Goal: Task Accomplishment & Management: Use online tool/utility

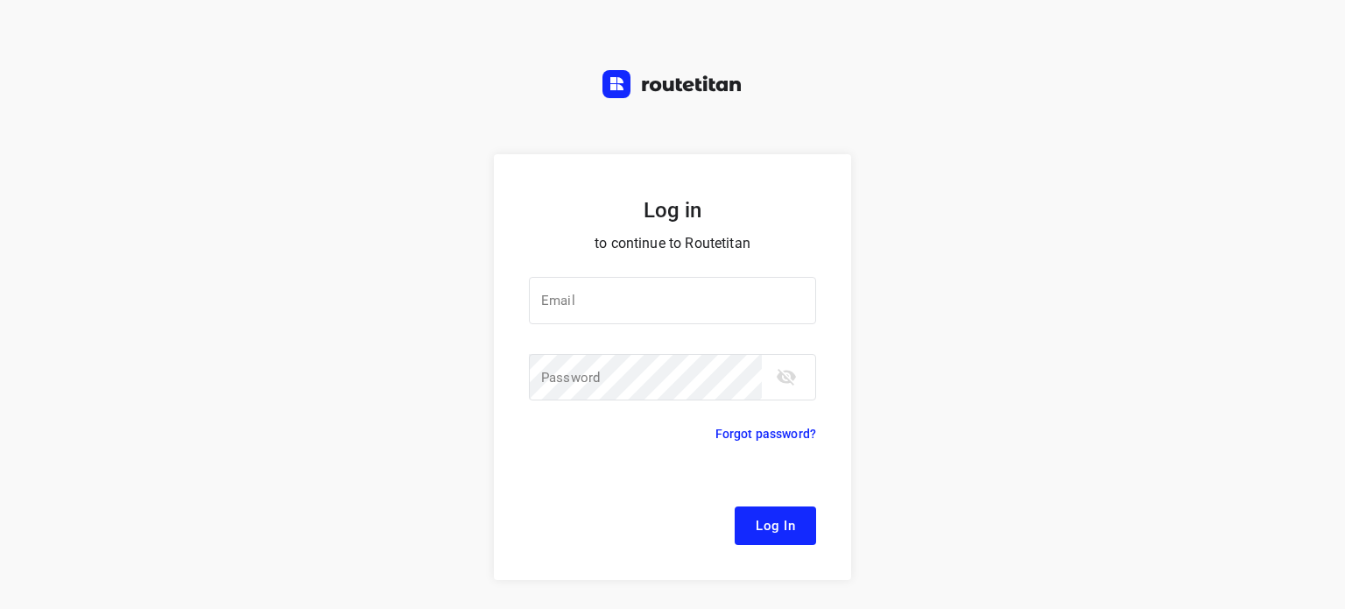
click at [0, 0] on div at bounding box center [0, 0] width 0 height 0
type input "[EMAIL_ADDRESS][DOMAIN_NAME]"
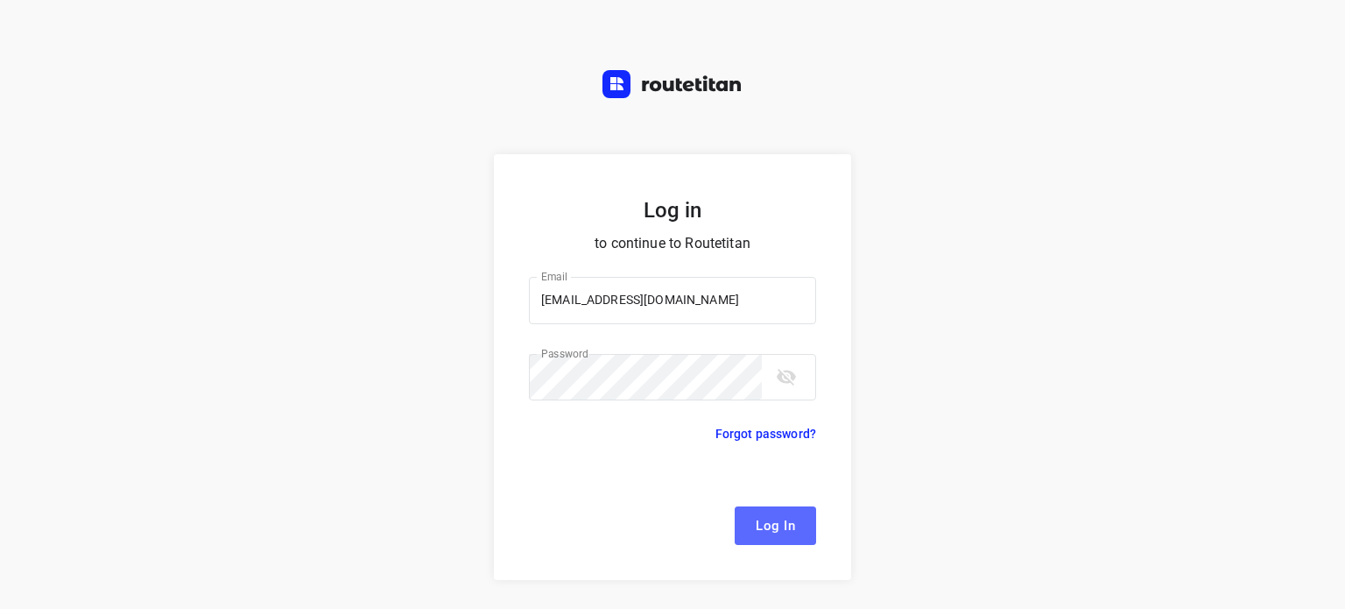
click at [765, 525] on span "Log In" at bounding box center [775, 525] width 39 height 23
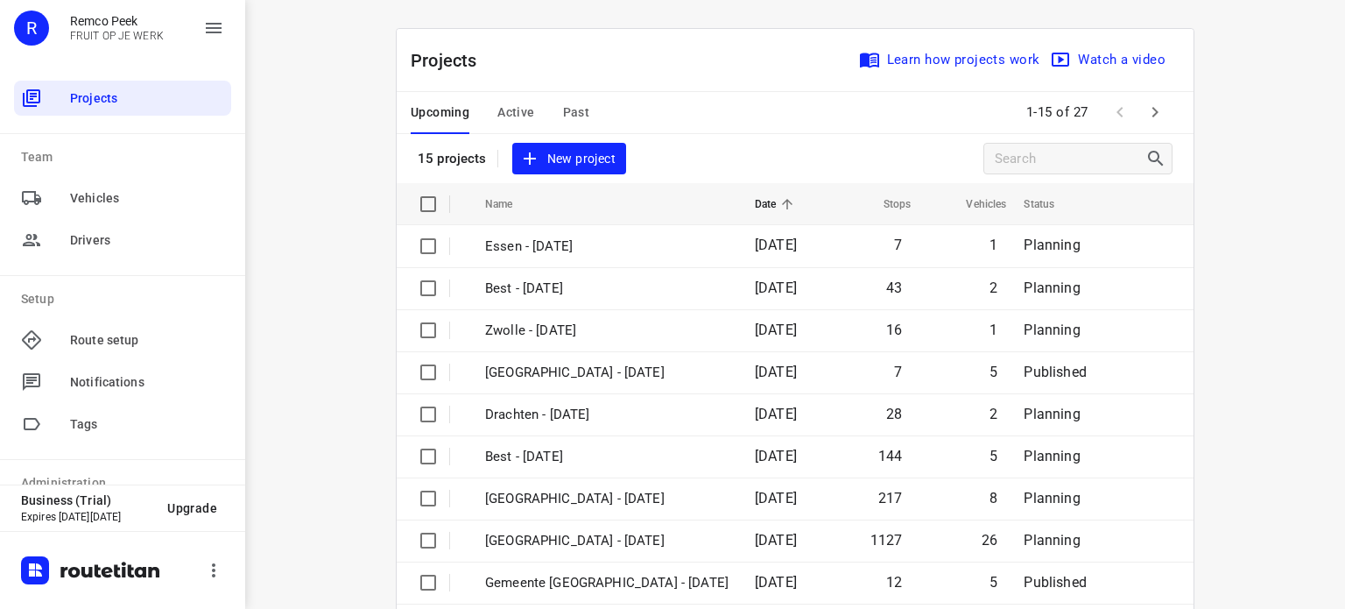
click at [0, 0] on div at bounding box center [0, 0] width 0 height 0
click at [1152, 110] on icon "button" at bounding box center [1155, 112] width 21 height 21
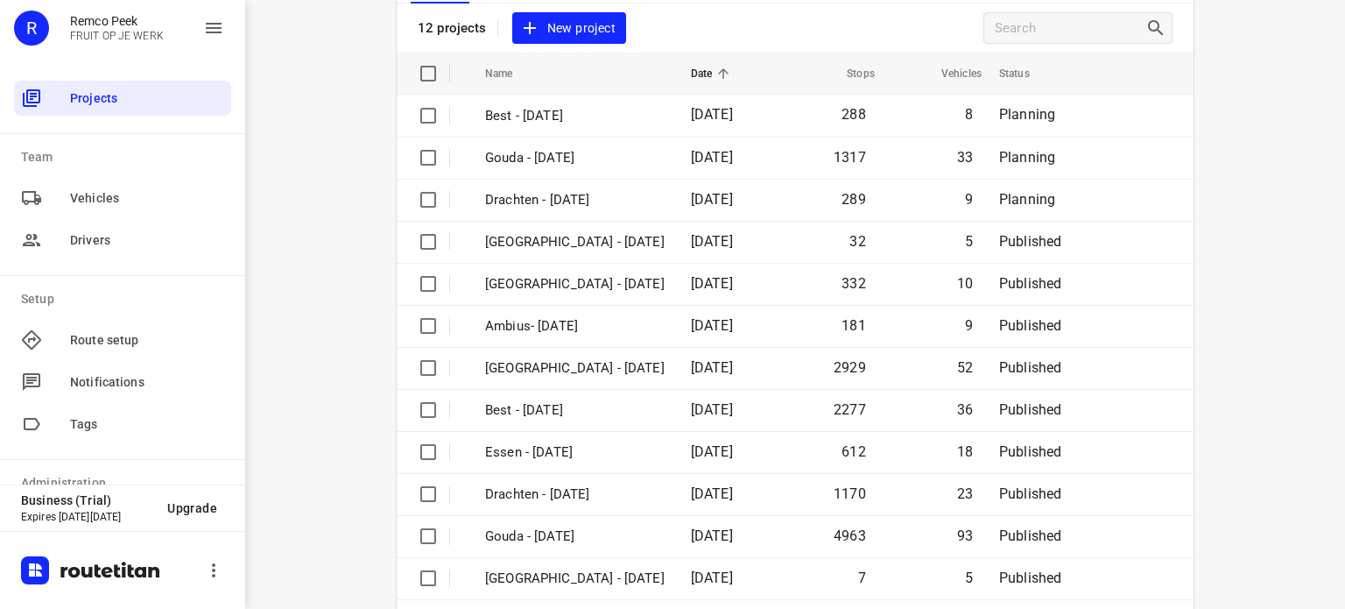
scroll to position [163, 0]
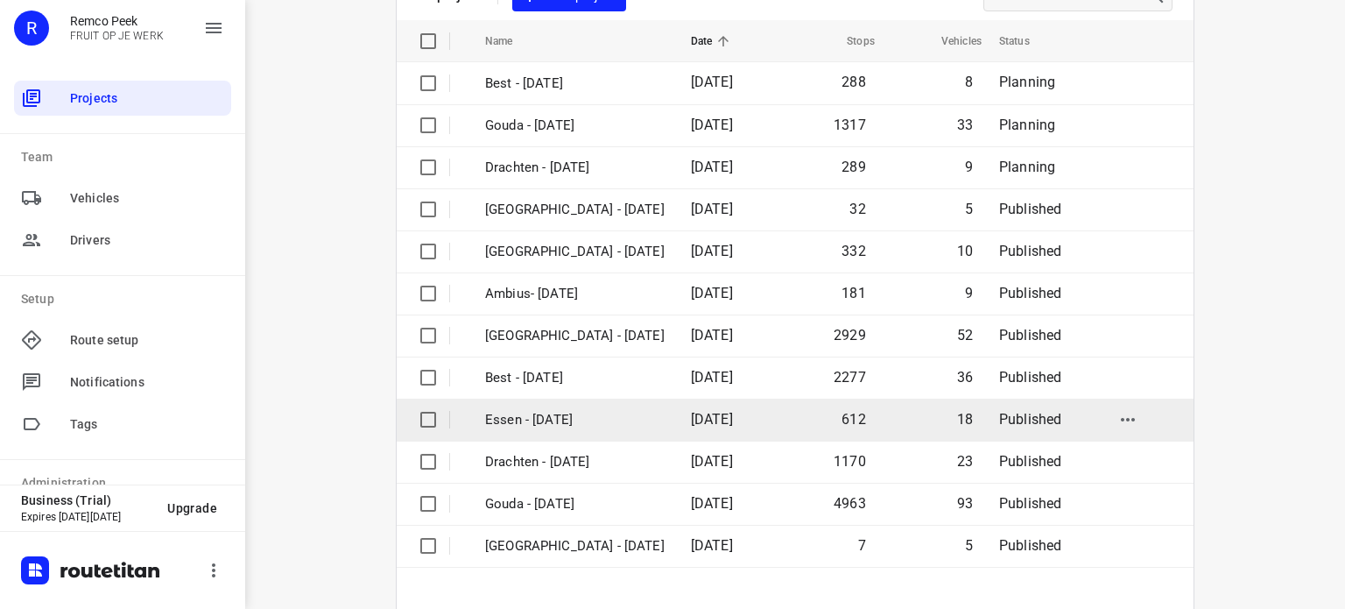
click at [542, 419] on p "Essen - [DATE]" at bounding box center [575, 420] width 180 height 20
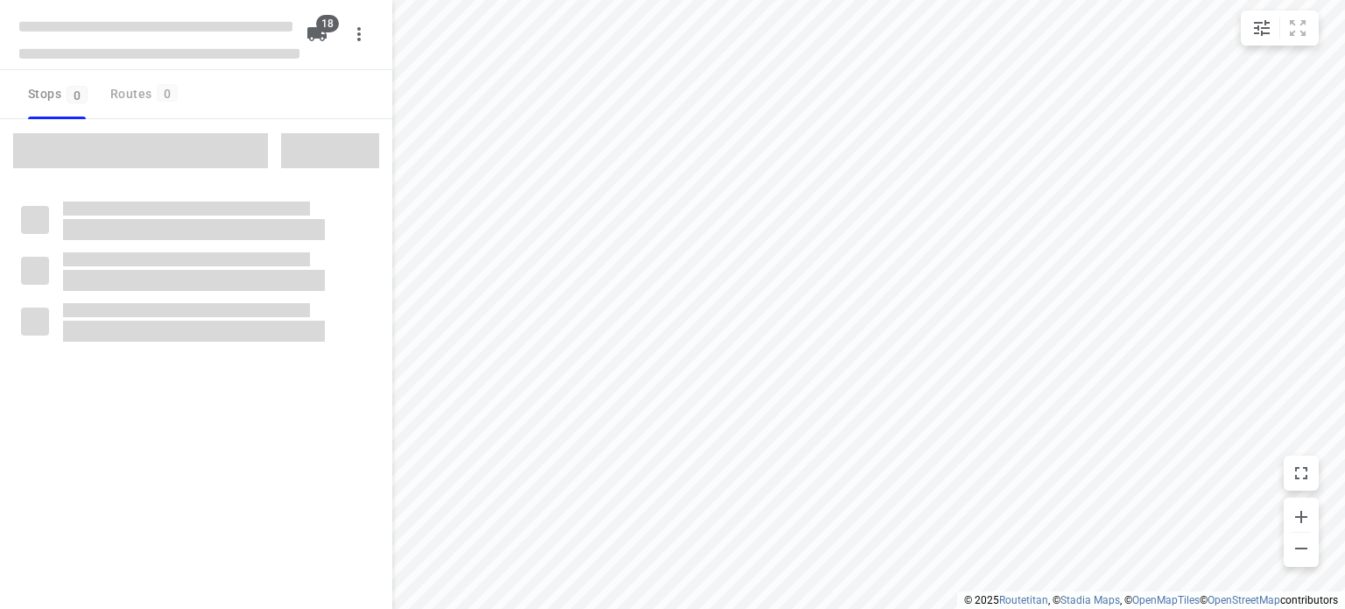
checkbox input "true"
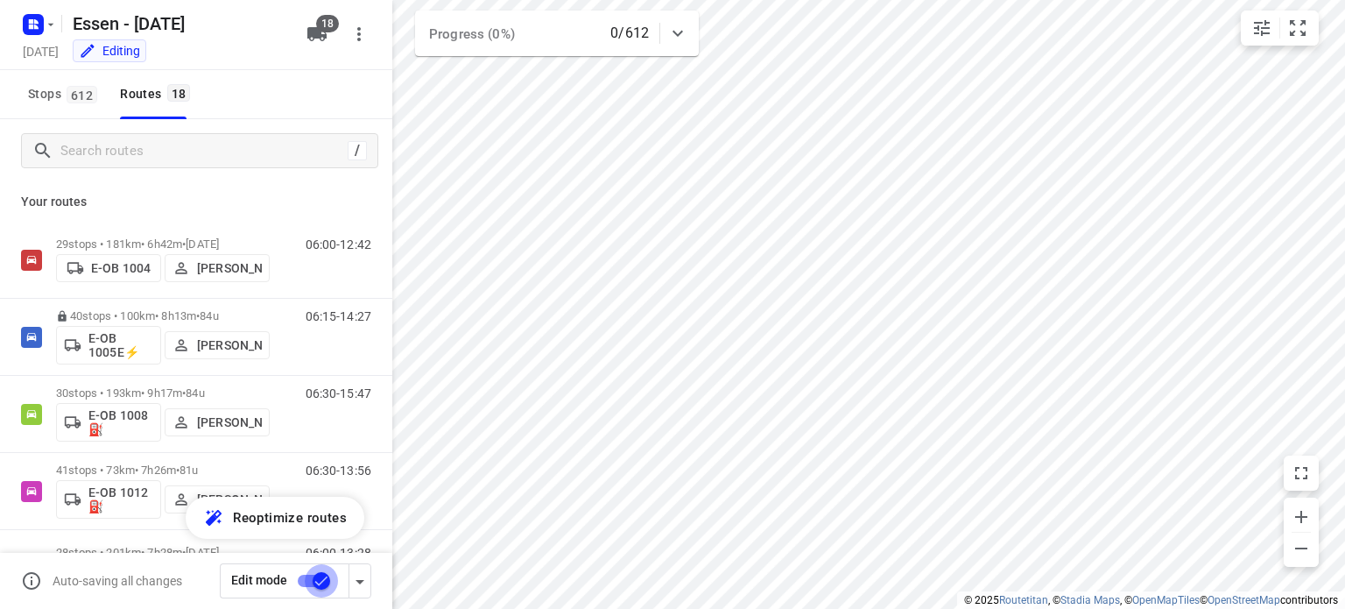
click at [319, 582] on input "checkbox" at bounding box center [321, 580] width 100 height 33
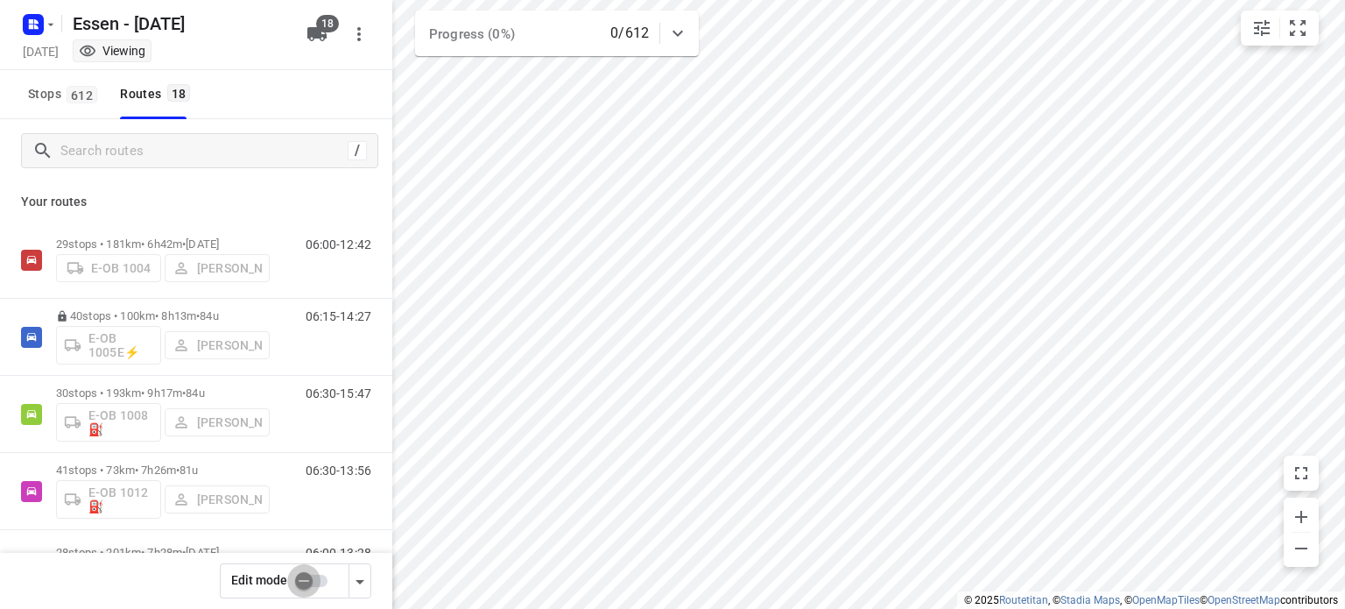
click at [308, 583] on input "checkbox" at bounding box center [304, 580] width 100 height 33
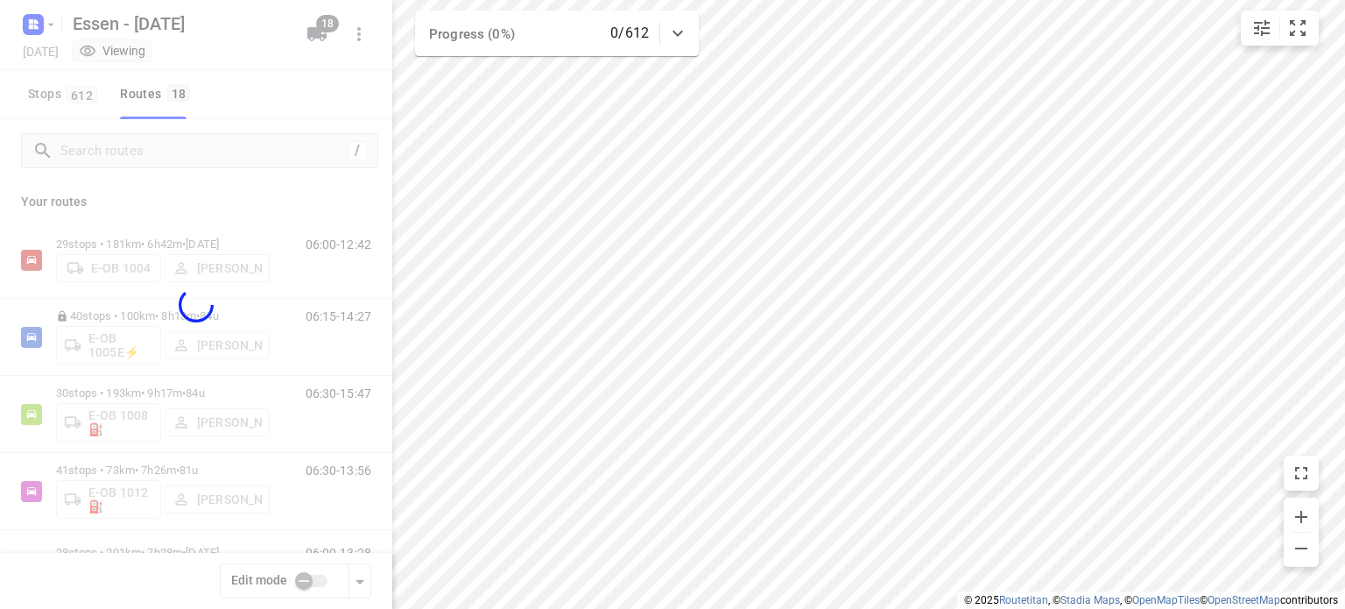
checkbox input "true"
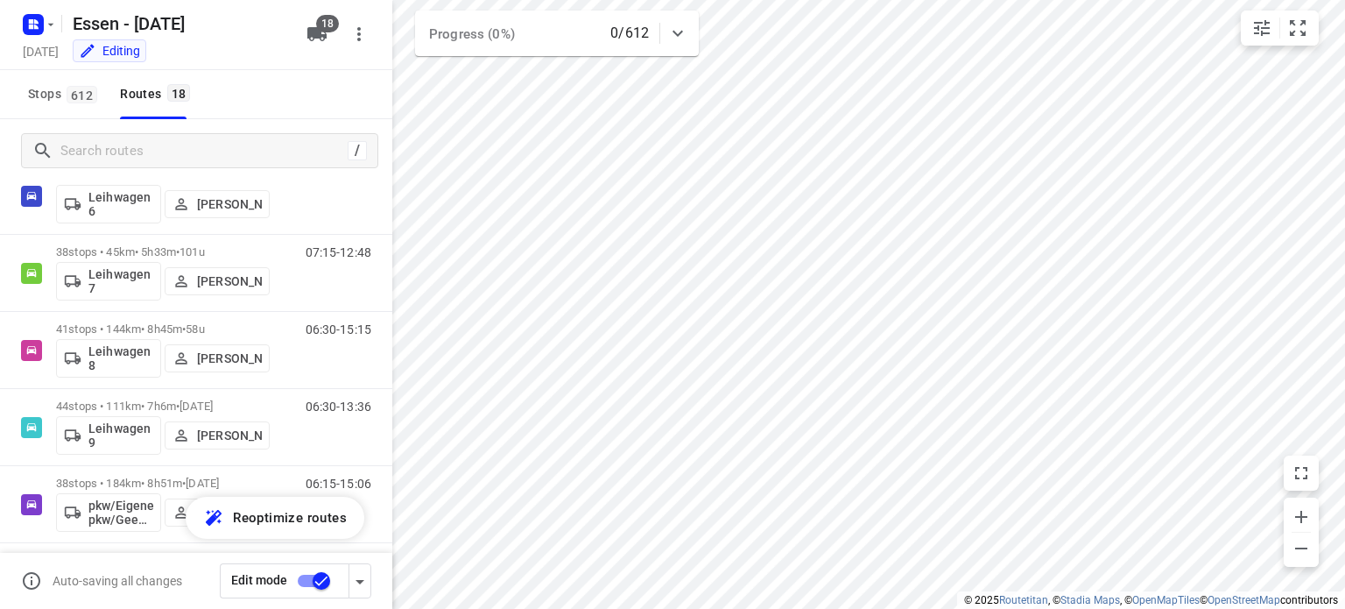
scroll to position [983, 0]
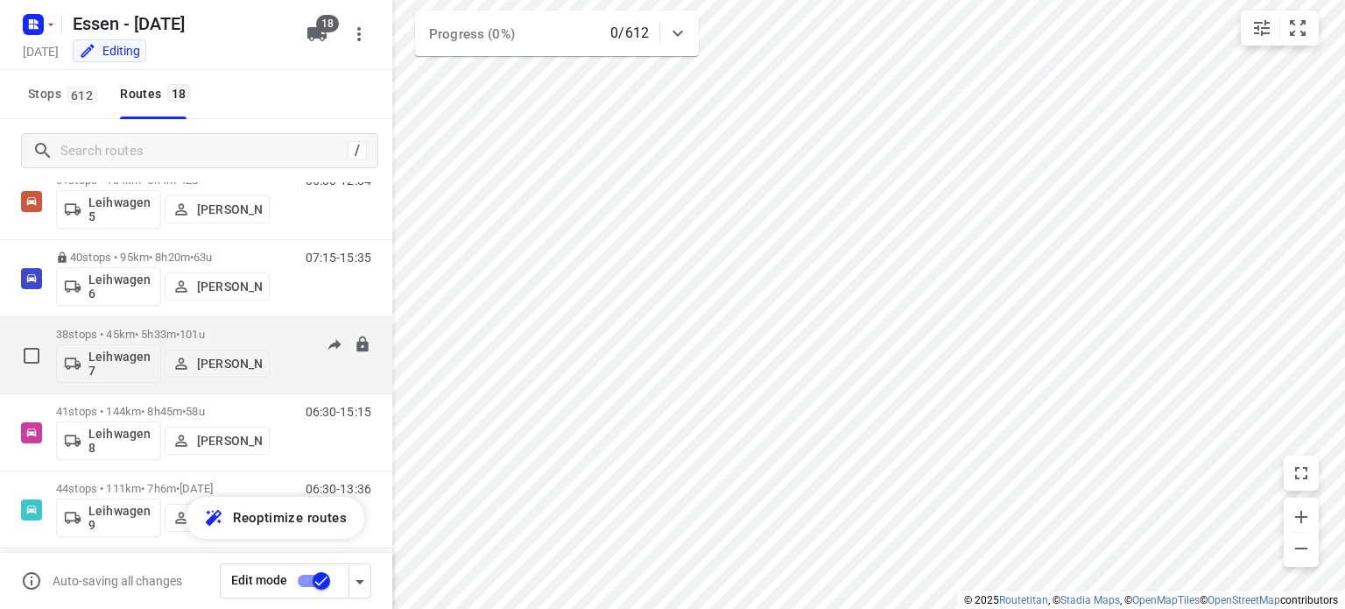
click at [153, 335] on p "38 stops • 45km • 5h33m • [DATE]" at bounding box center [163, 334] width 214 height 13
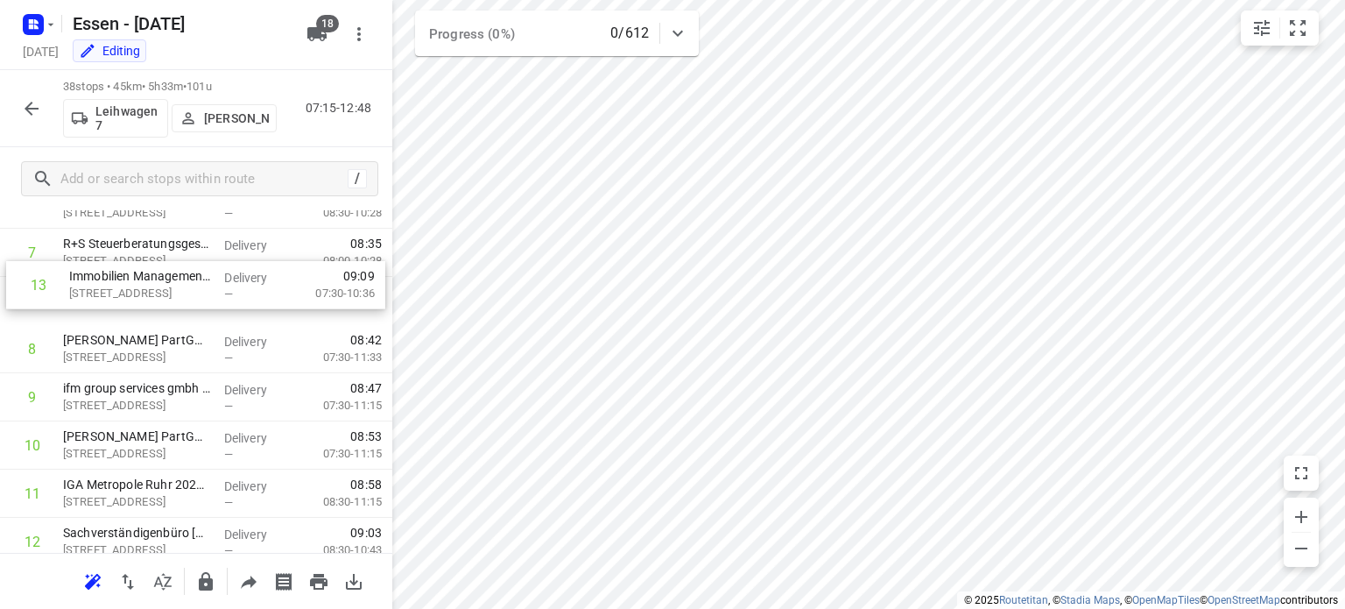
scroll to position [354, 0]
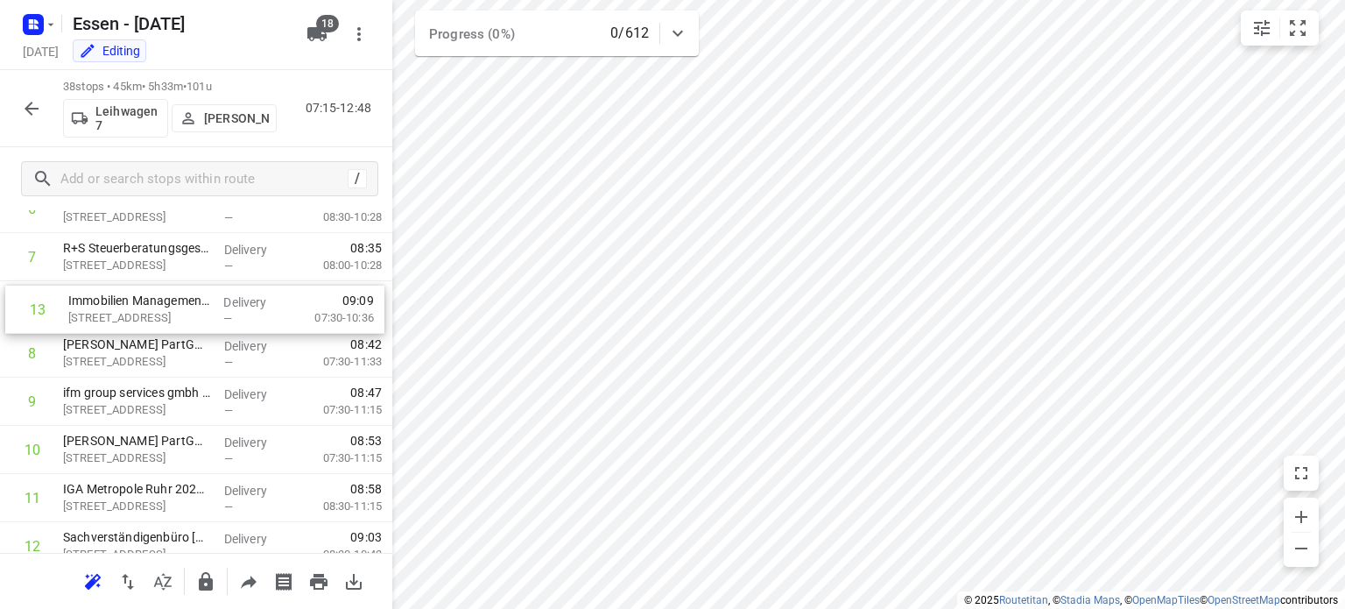
drag, startPoint x: 152, startPoint y: 388, endPoint x: 161, endPoint y: 314, distance: 74.1
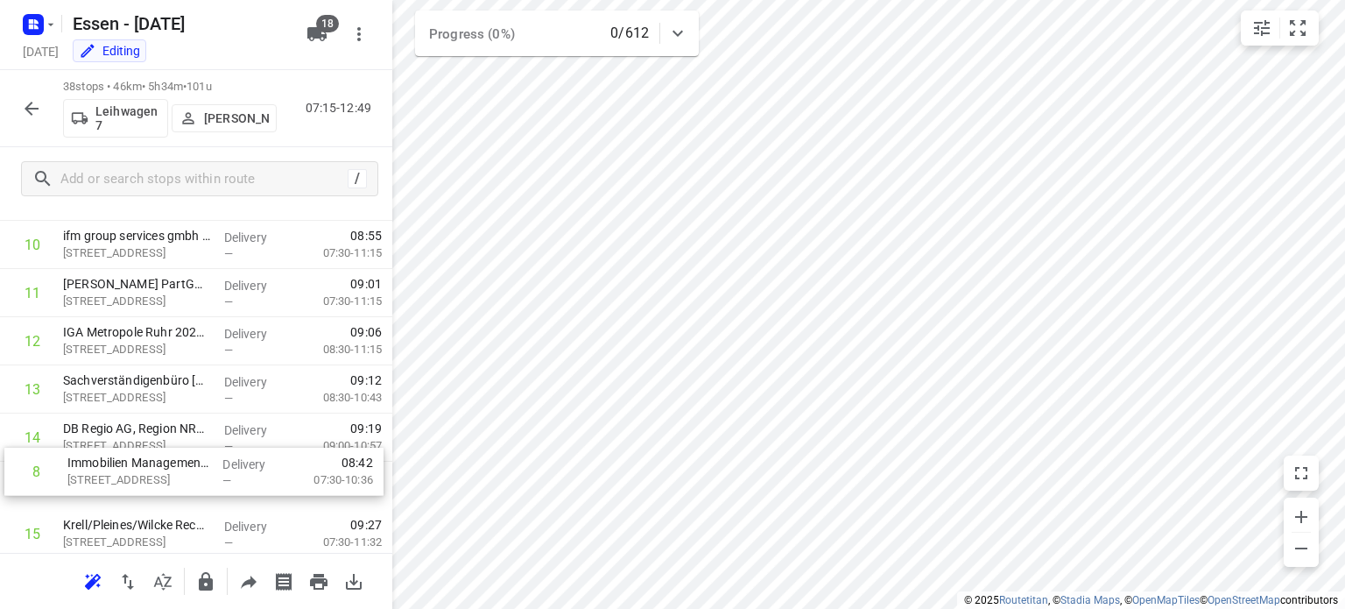
scroll to position [462, 0]
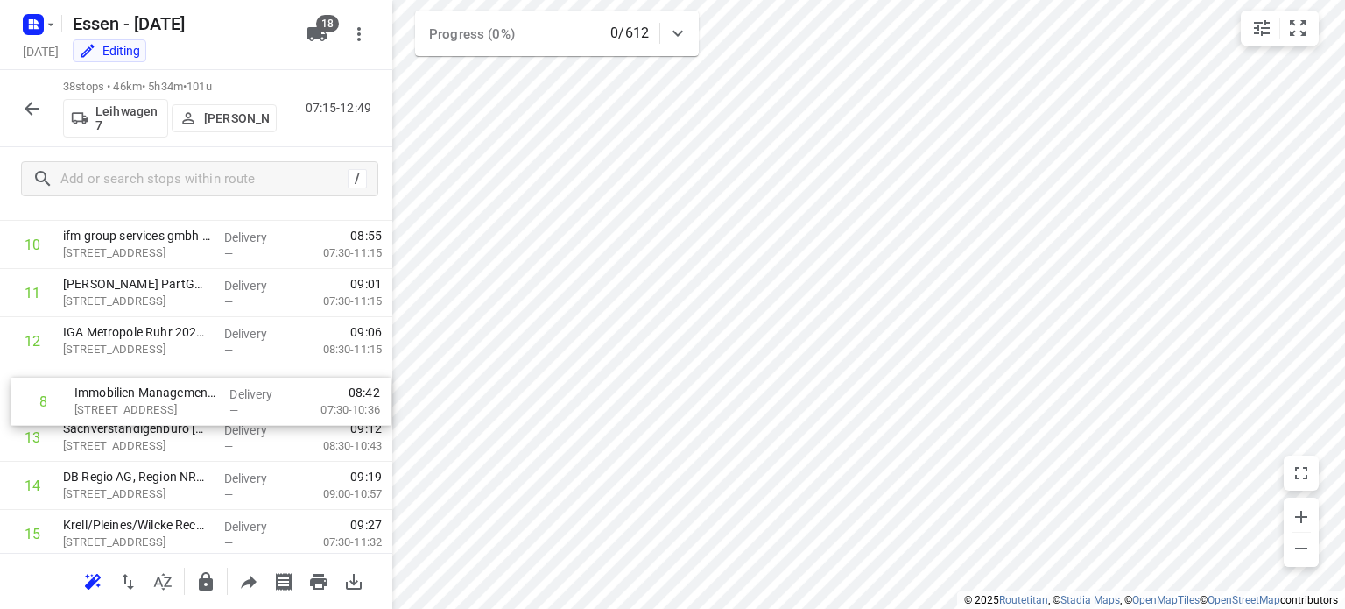
drag, startPoint x: 157, startPoint y: 307, endPoint x: 170, endPoint y: 408, distance: 101.6
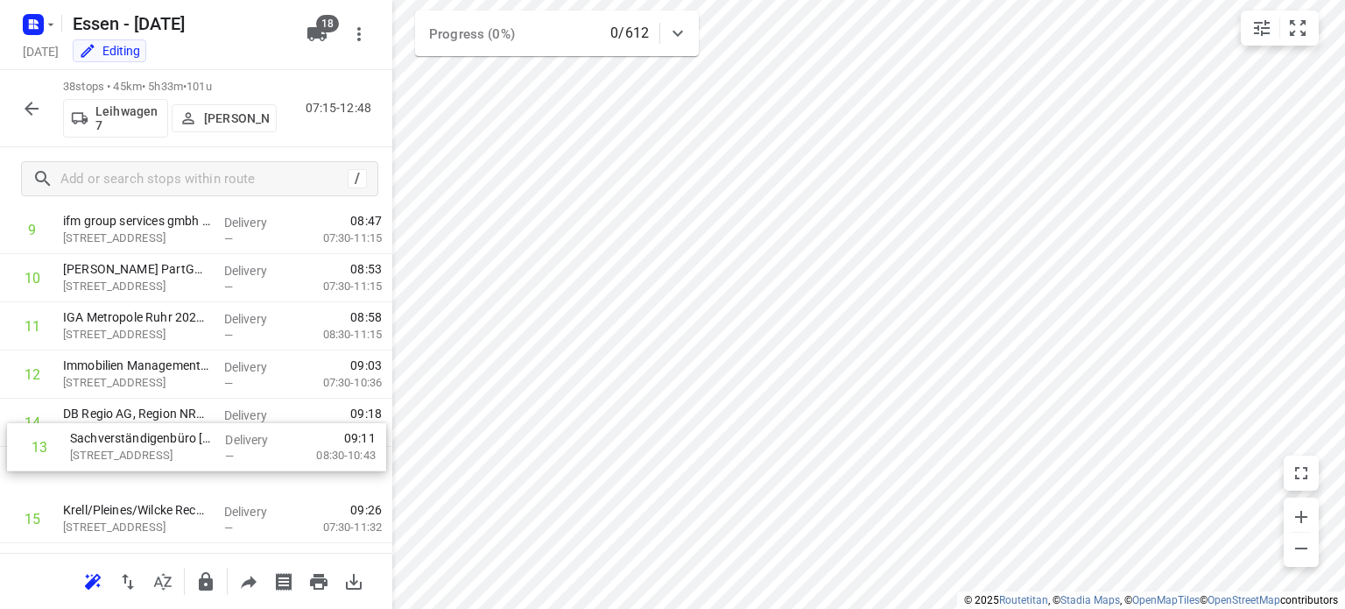
scroll to position [479, 0]
drag, startPoint x: 128, startPoint y: 443, endPoint x: 140, endPoint y: 432, distance: 16.7
drag, startPoint x: 138, startPoint y: 422, endPoint x: 137, endPoint y: 466, distance: 43.8
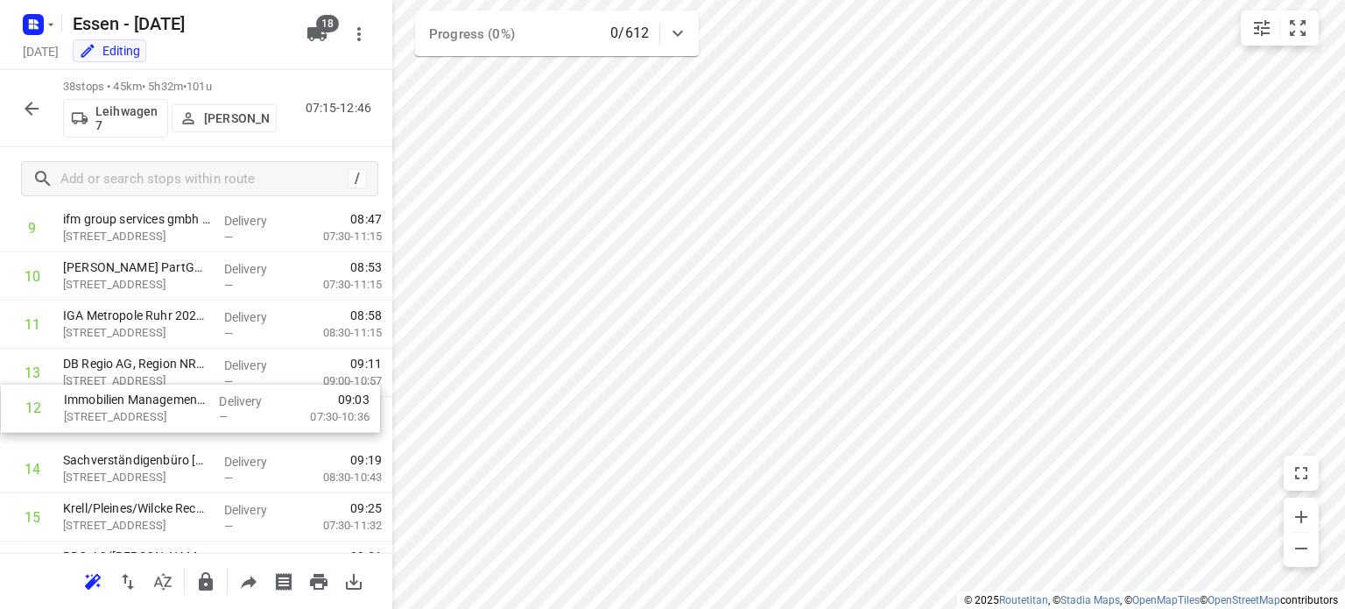
drag, startPoint x: 134, startPoint y: 377, endPoint x: 136, endPoint y: 419, distance: 42.9
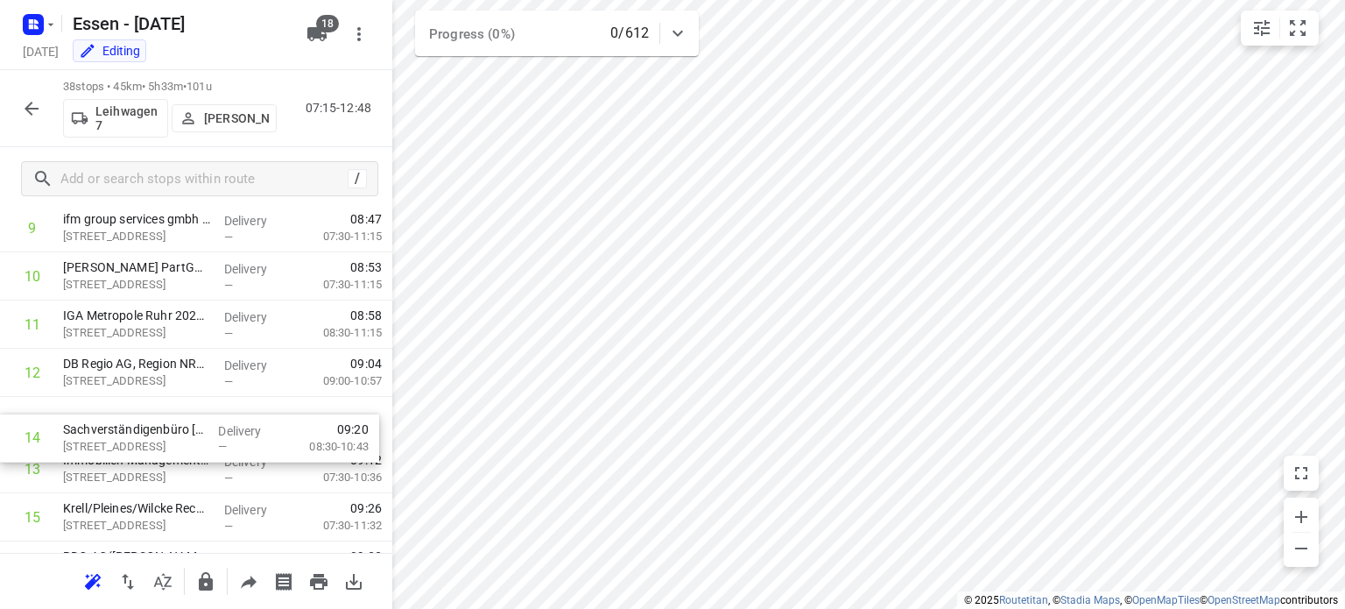
drag, startPoint x: 133, startPoint y: 465, endPoint x: 133, endPoint y: 429, distance: 35.9
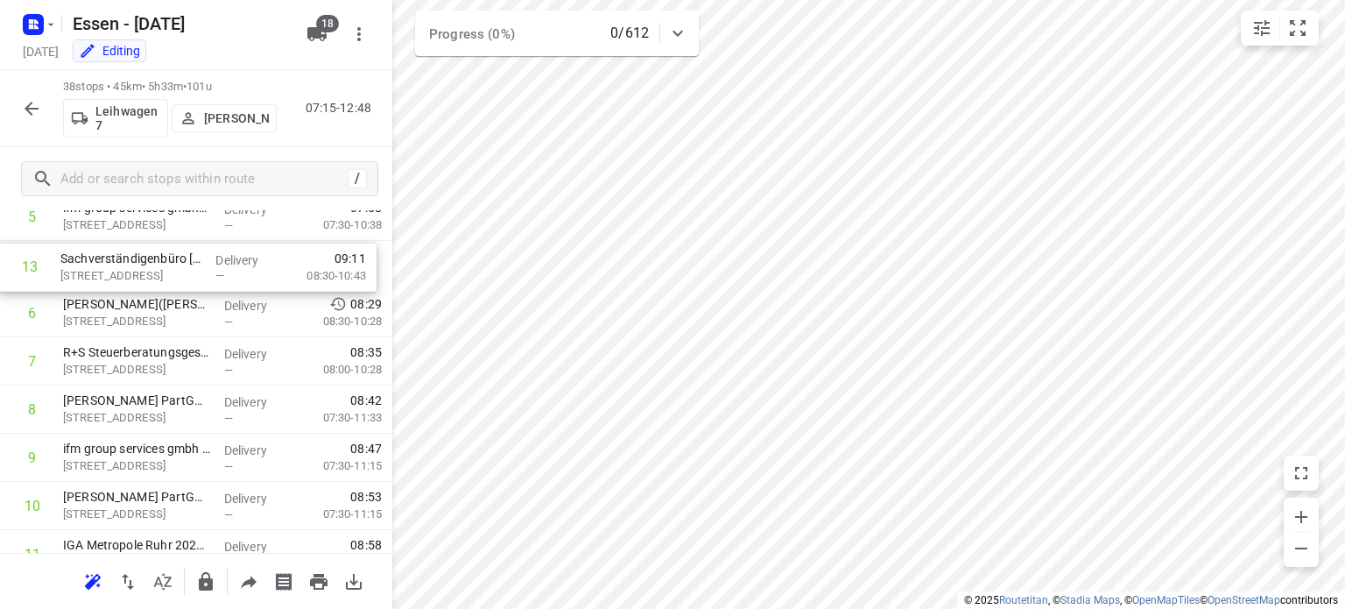
scroll to position [297, 0]
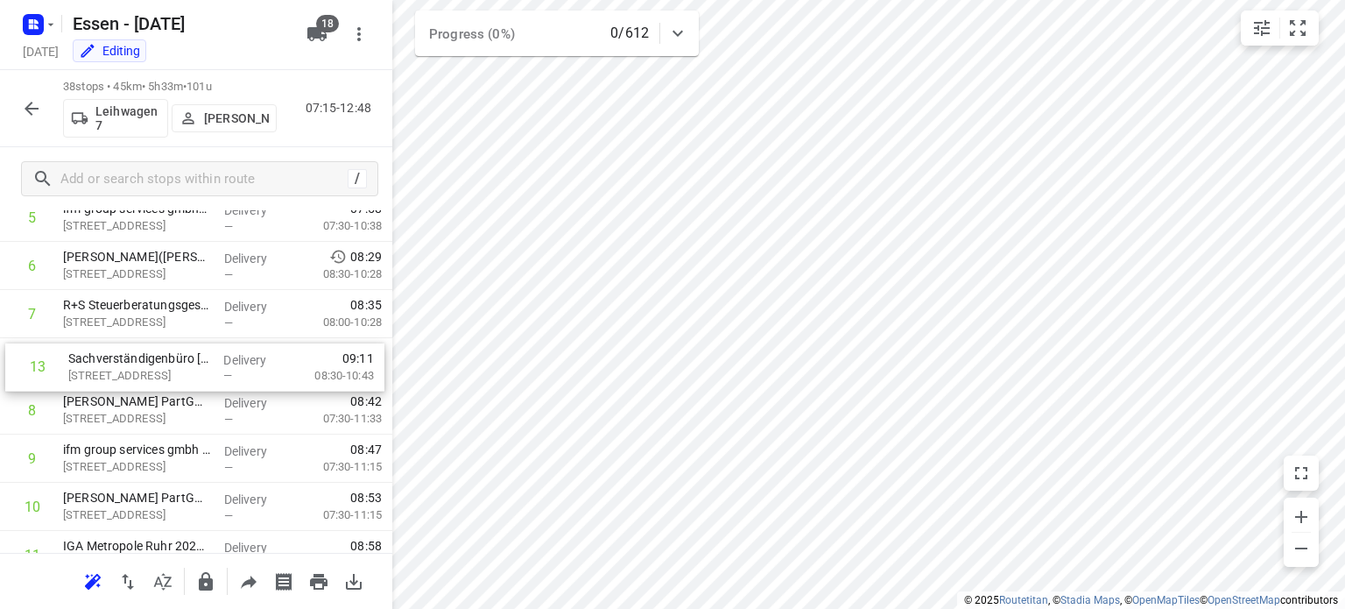
drag, startPoint x: 149, startPoint y: 430, endPoint x: 154, endPoint y: 370, distance: 59.8
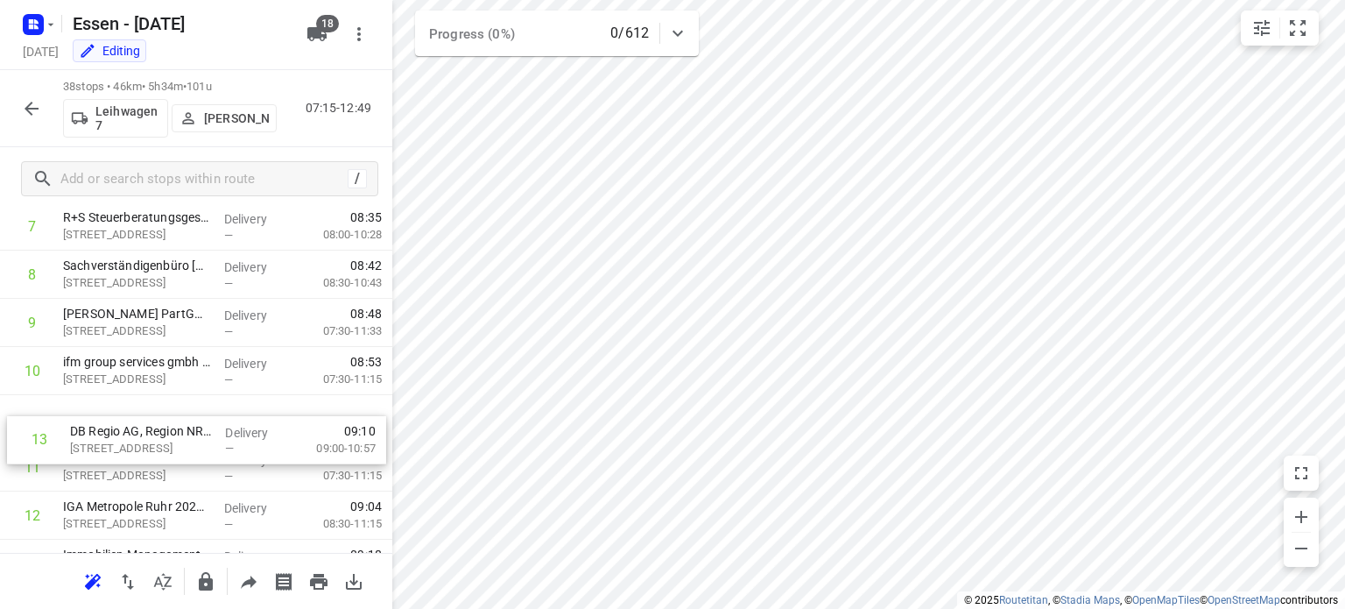
scroll to position [386, 0]
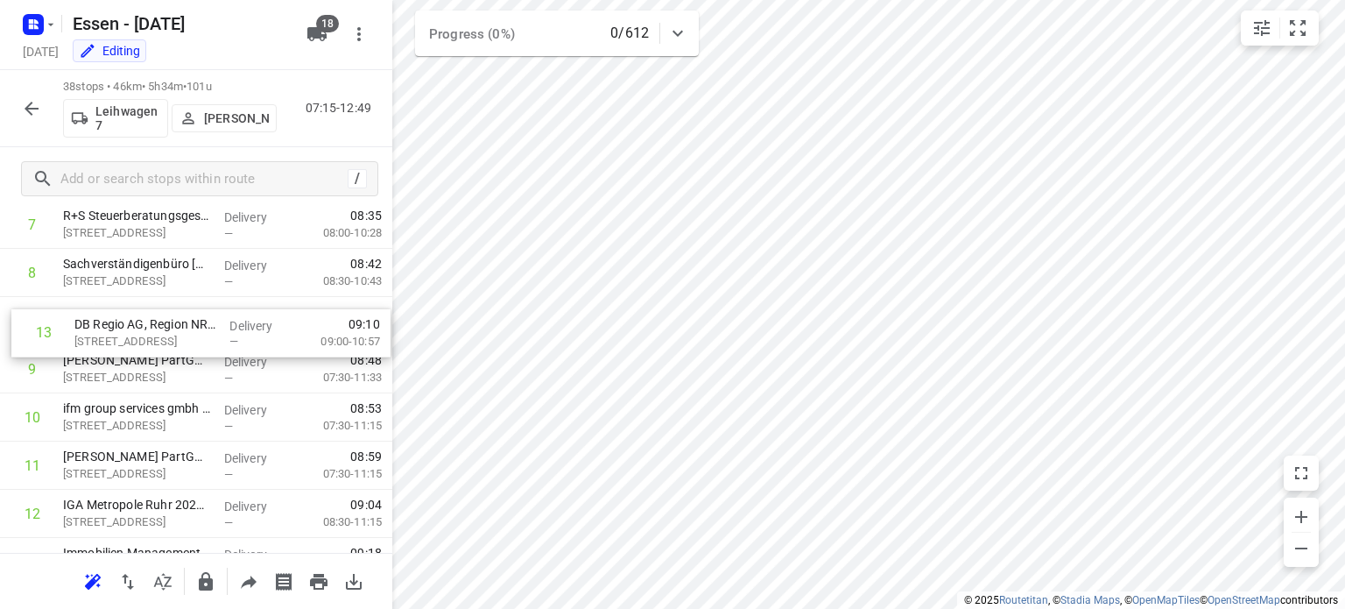
drag, startPoint x: 146, startPoint y: 520, endPoint x: 159, endPoint y: 328, distance: 192.2
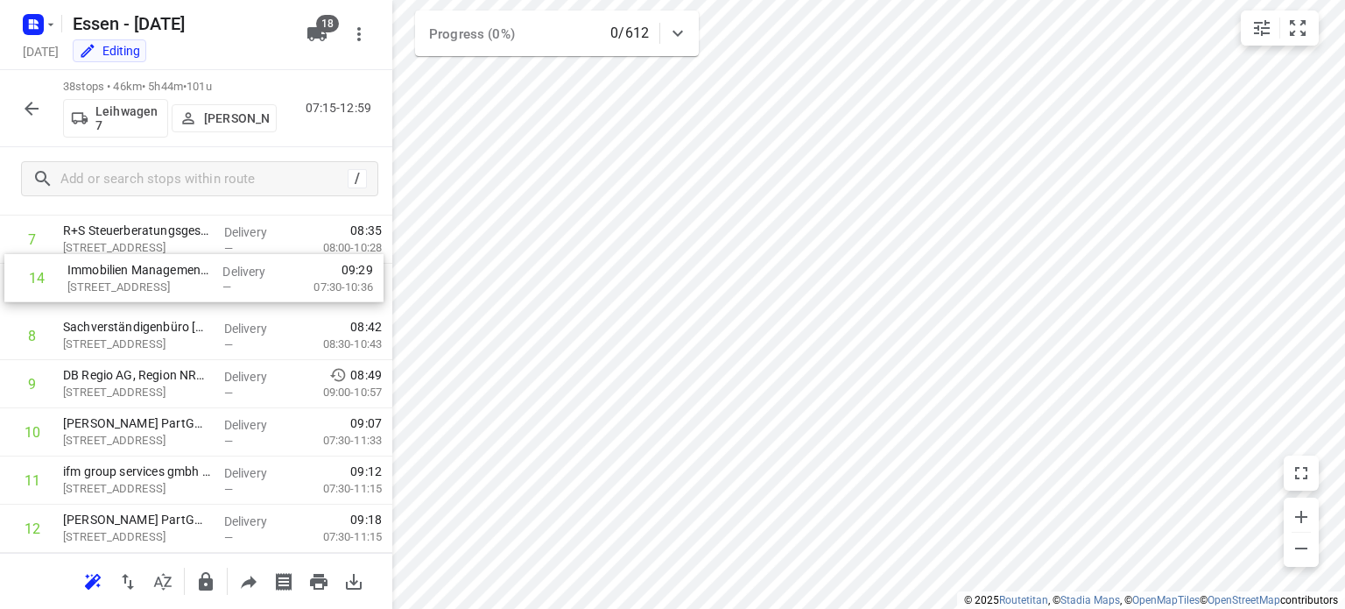
scroll to position [362, 0]
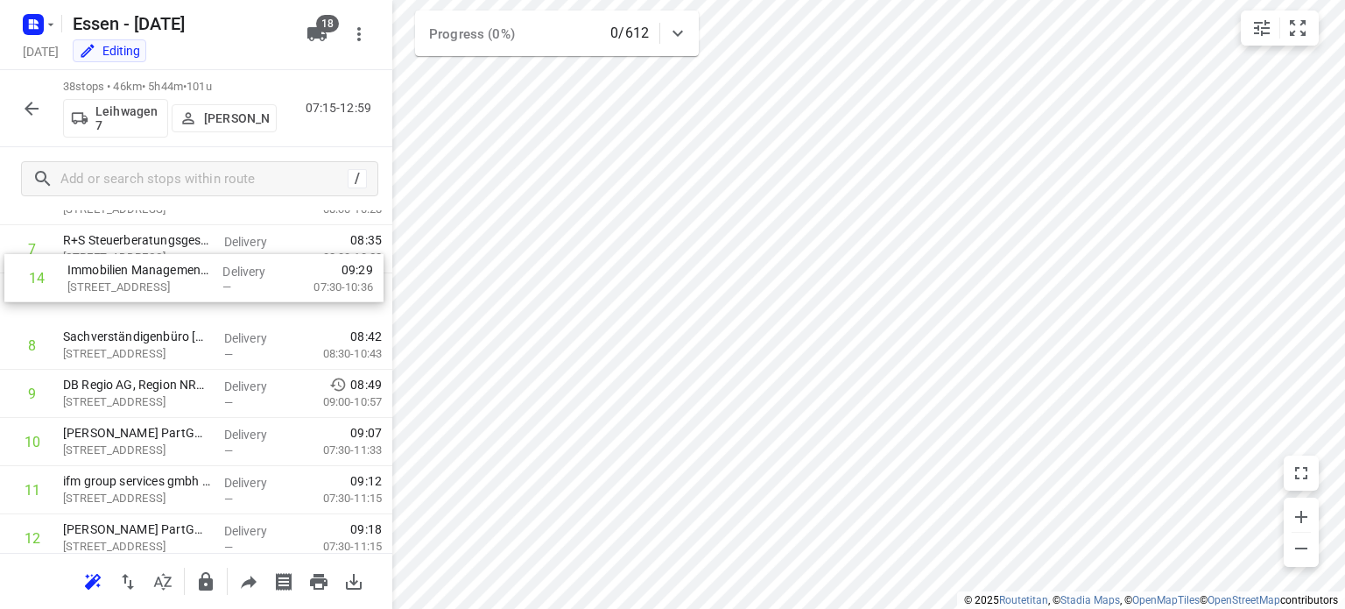
drag, startPoint x: 165, startPoint y: 479, endPoint x: 169, endPoint y: 278, distance: 200.6
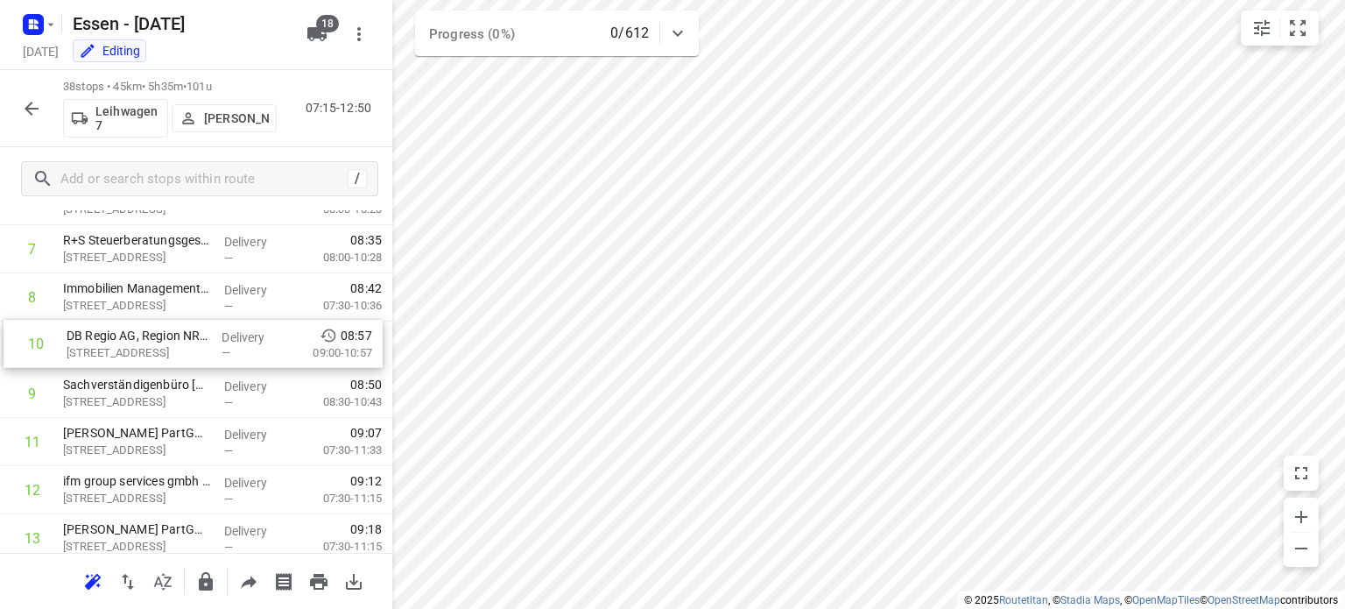
drag, startPoint x: 148, startPoint y: 396, endPoint x: 153, endPoint y: 342, distance: 53.7
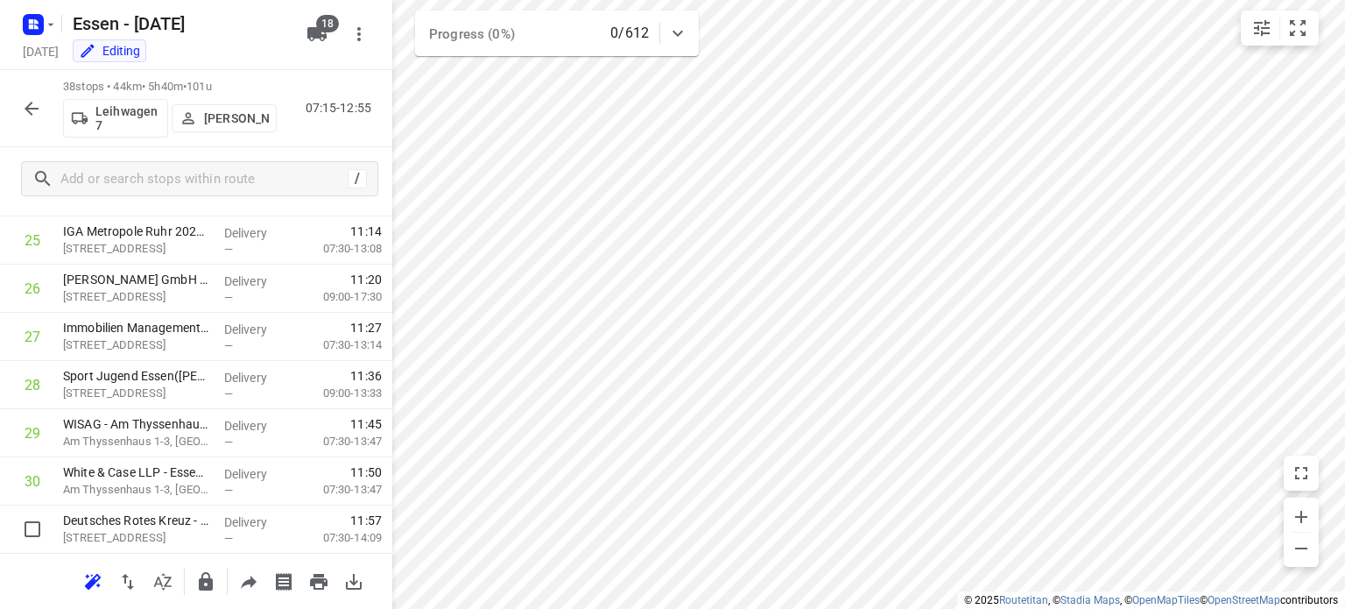
scroll to position [1623, 0]
click at [208, 581] on icon "button" at bounding box center [206, 581] width 14 height 18
click at [33, 120] on button "button" at bounding box center [31, 108] width 35 height 35
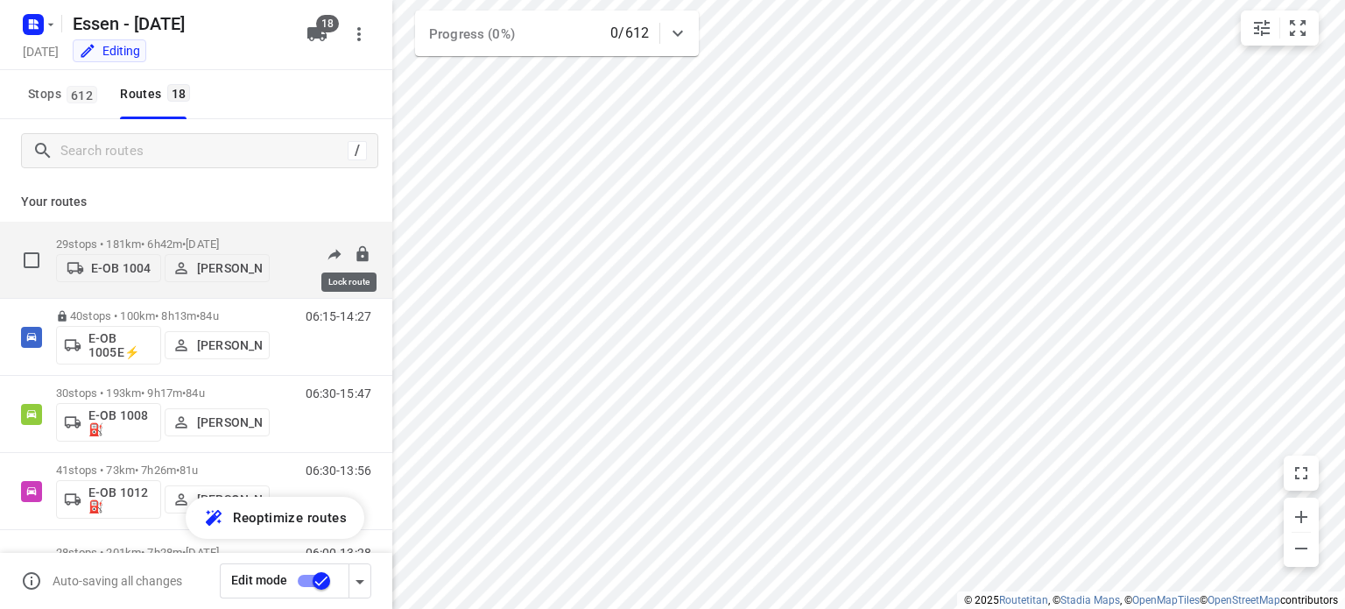
click at [356, 253] on icon at bounding box center [361, 253] width 11 height 16
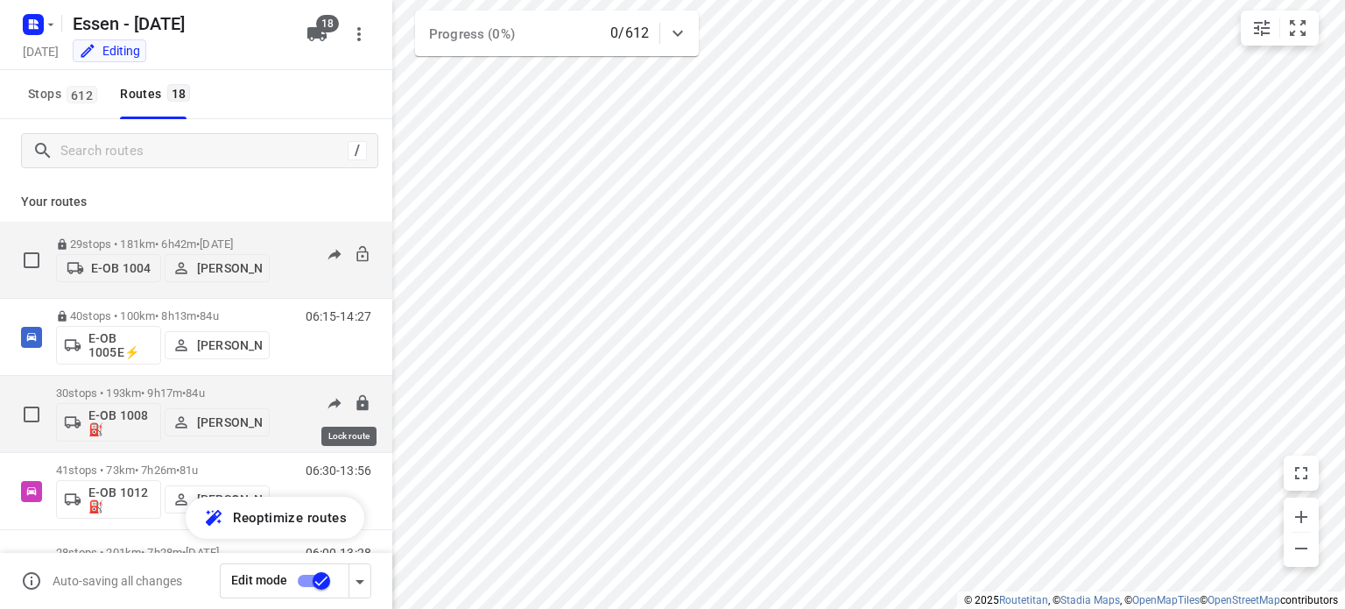
click at [356, 405] on icon at bounding box center [361, 402] width 11 height 16
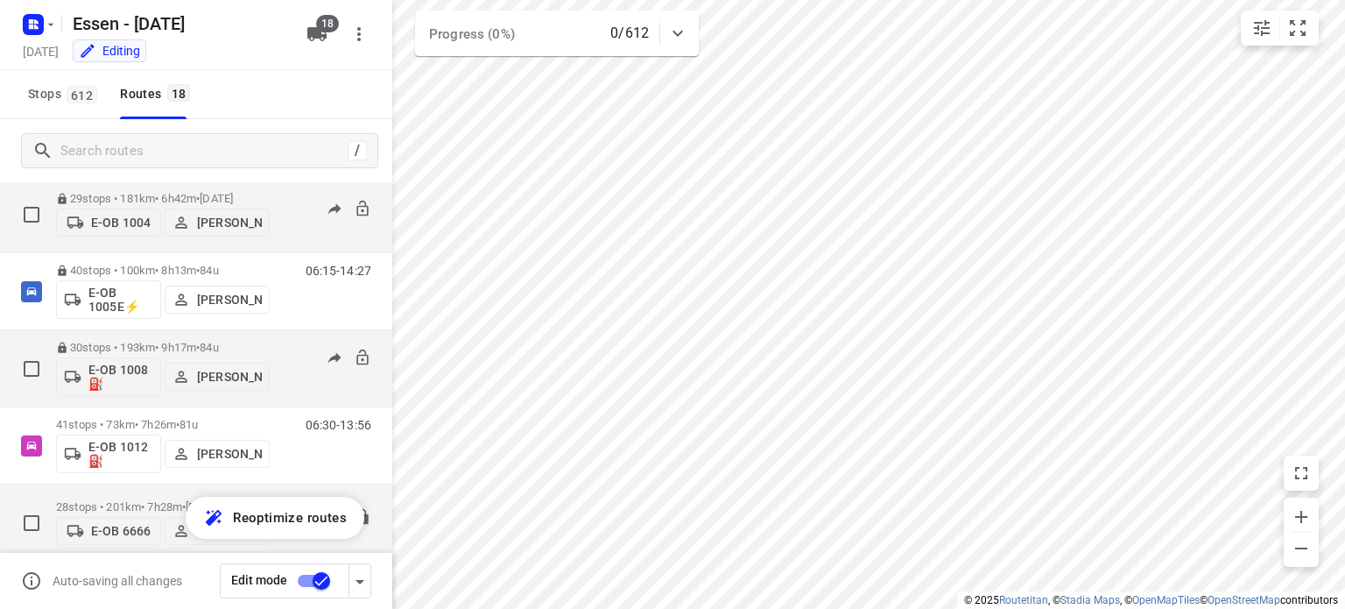
scroll to position [88, 0]
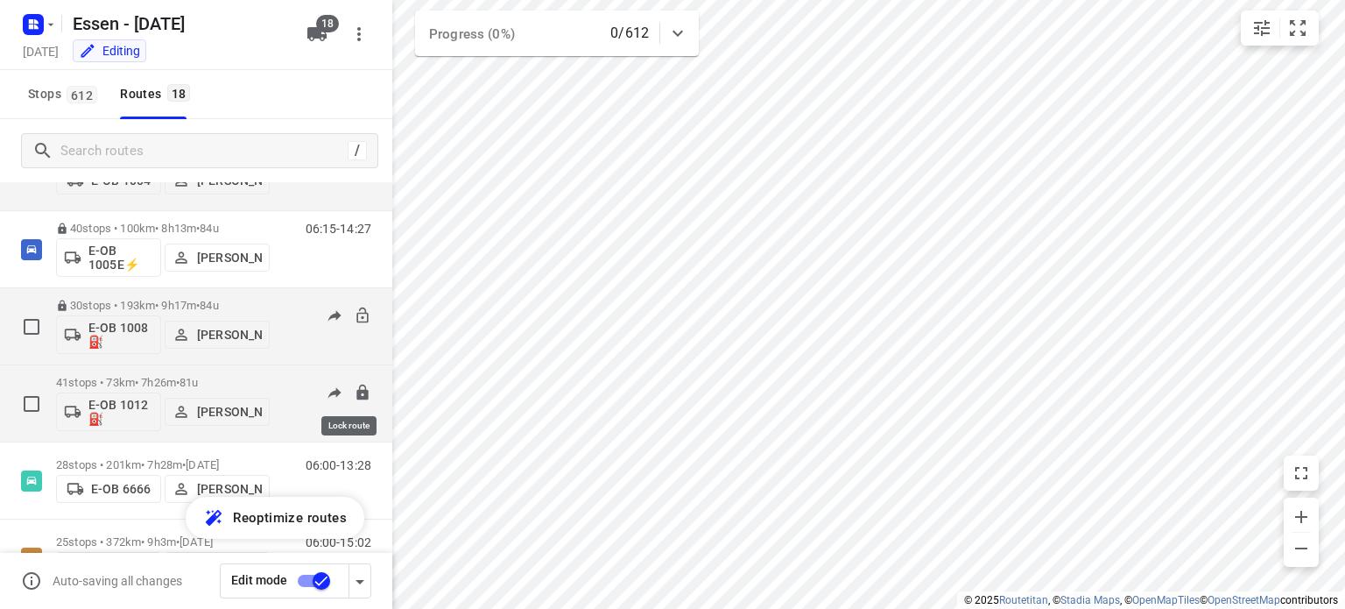
click at [354, 394] on icon at bounding box center [363, 393] width 18 height 18
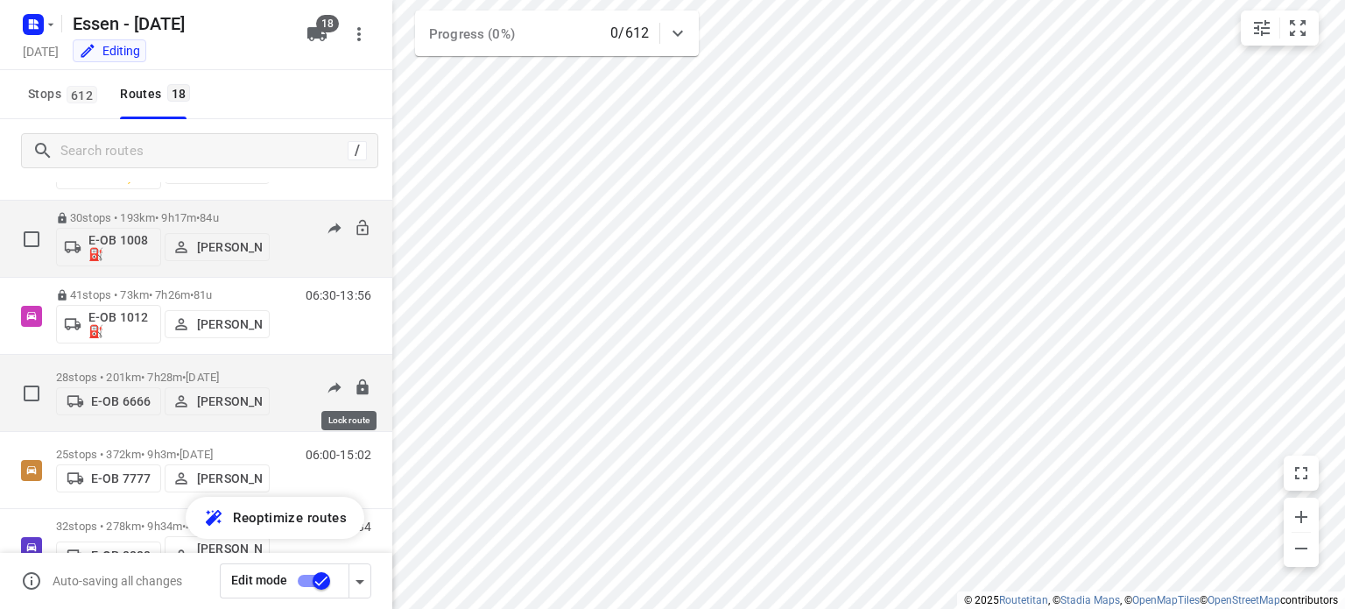
click at [356, 388] on icon at bounding box center [361, 386] width 11 height 16
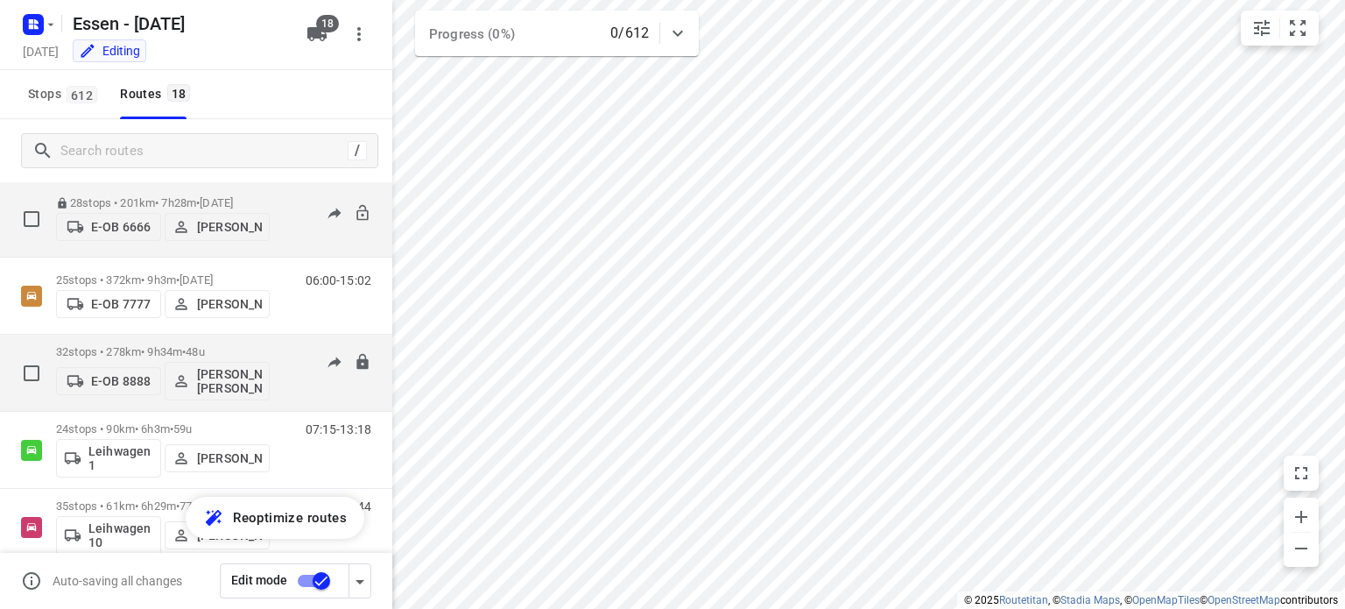
scroll to position [350, 0]
click at [354, 369] on button at bounding box center [363, 362] width 18 height 20
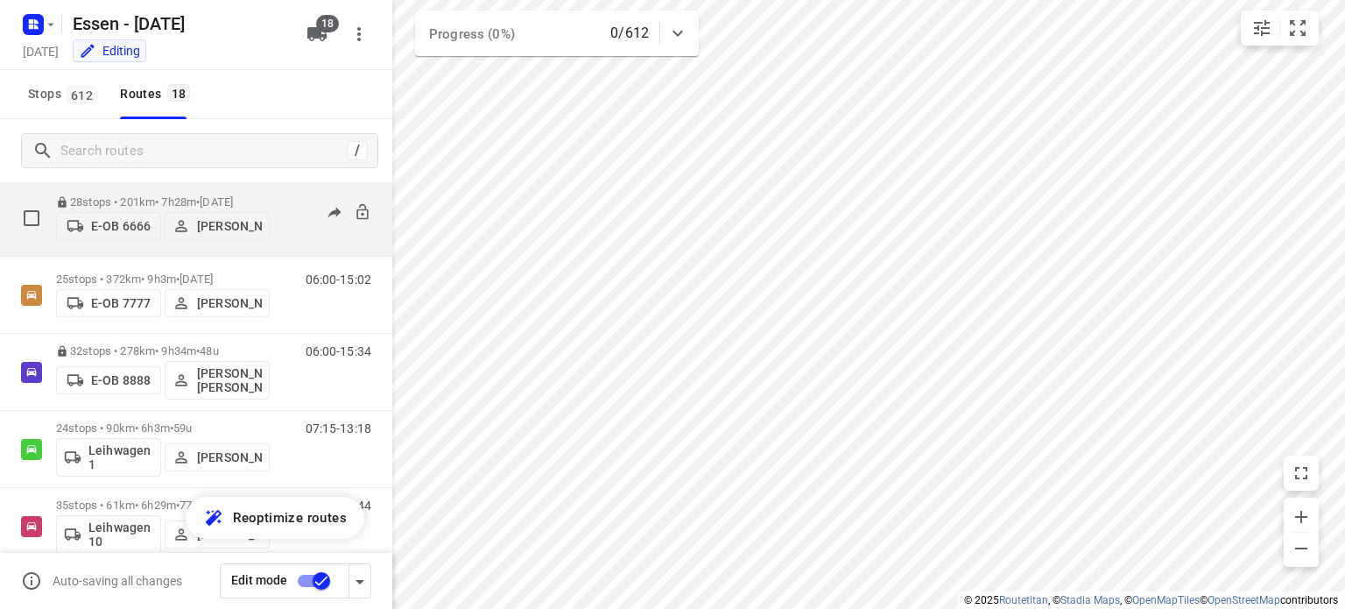
scroll to position [438, 0]
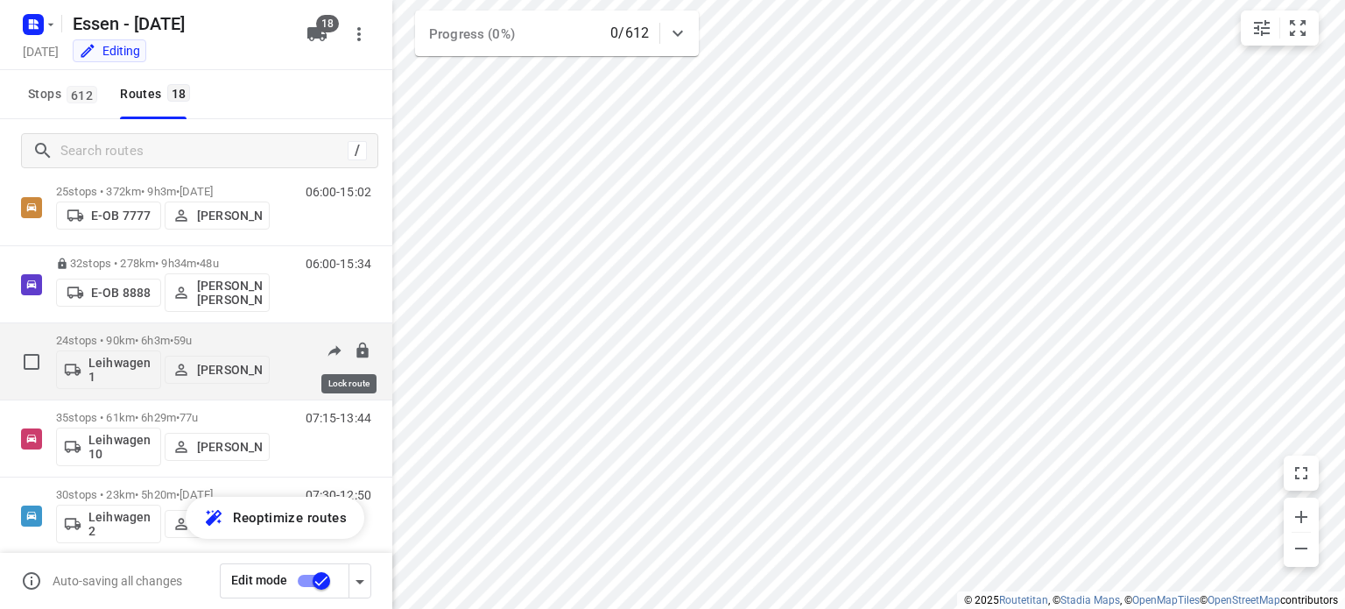
click at [356, 354] on icon at bounding box center [361, 350] width 11 height 16
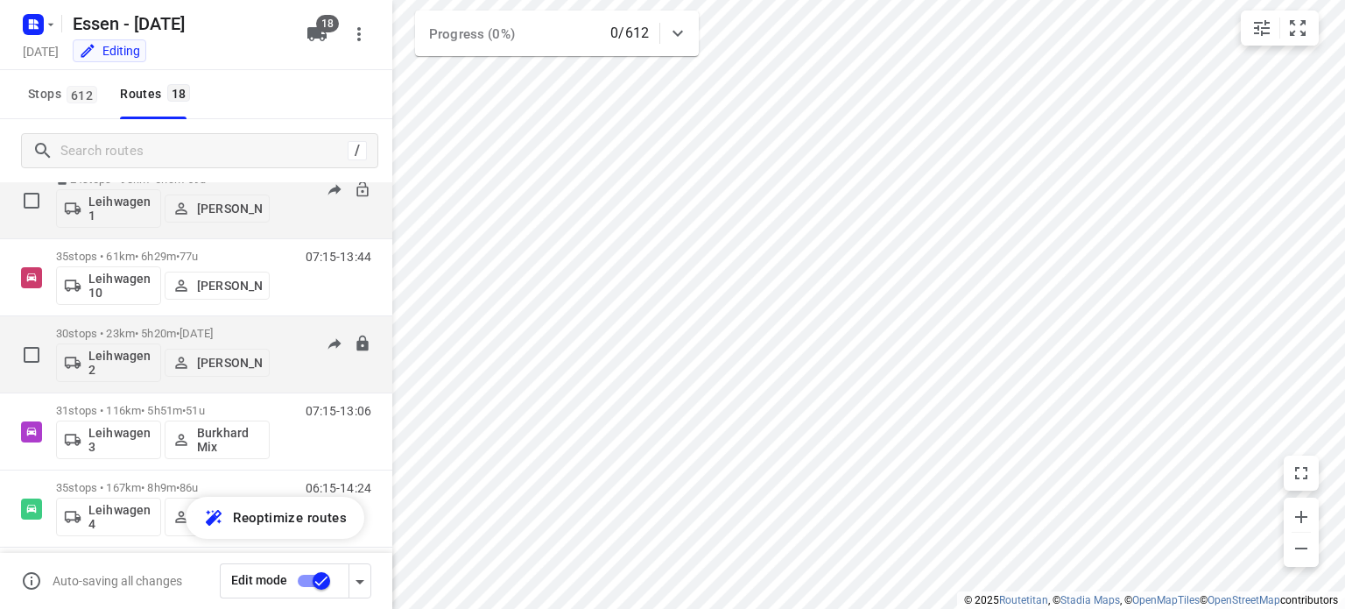
scroll to position [613, 0]
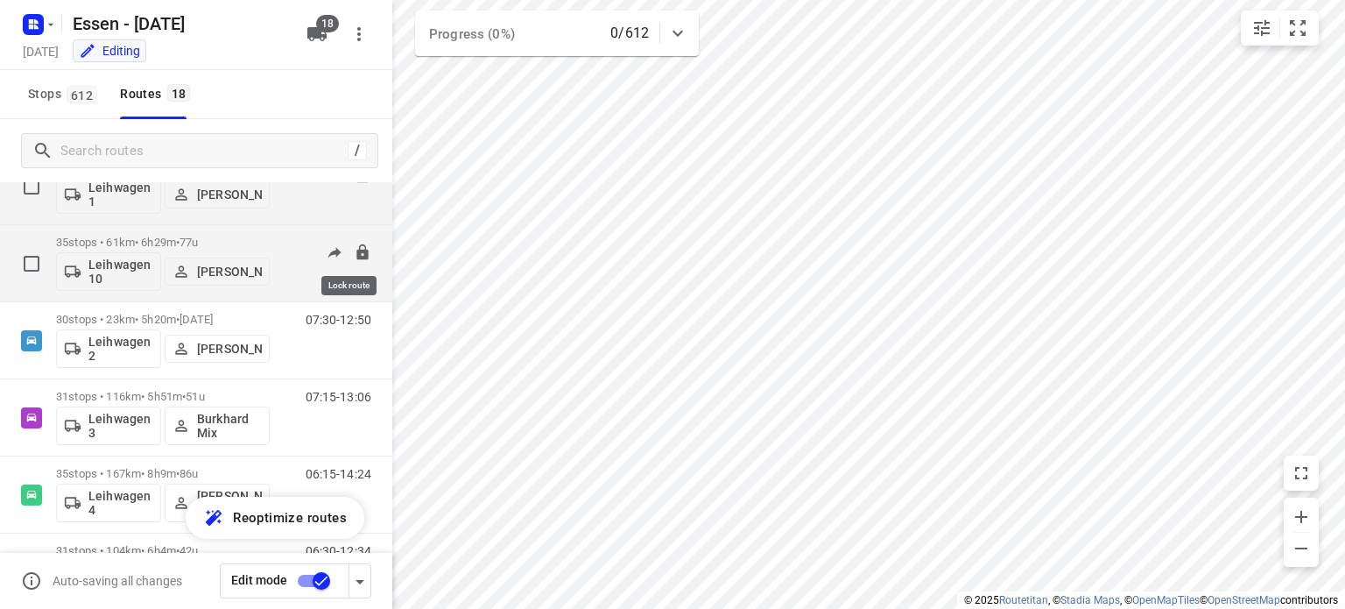
click at [356, 257] on icon at bounding box center [361, 251] width 11 height 16
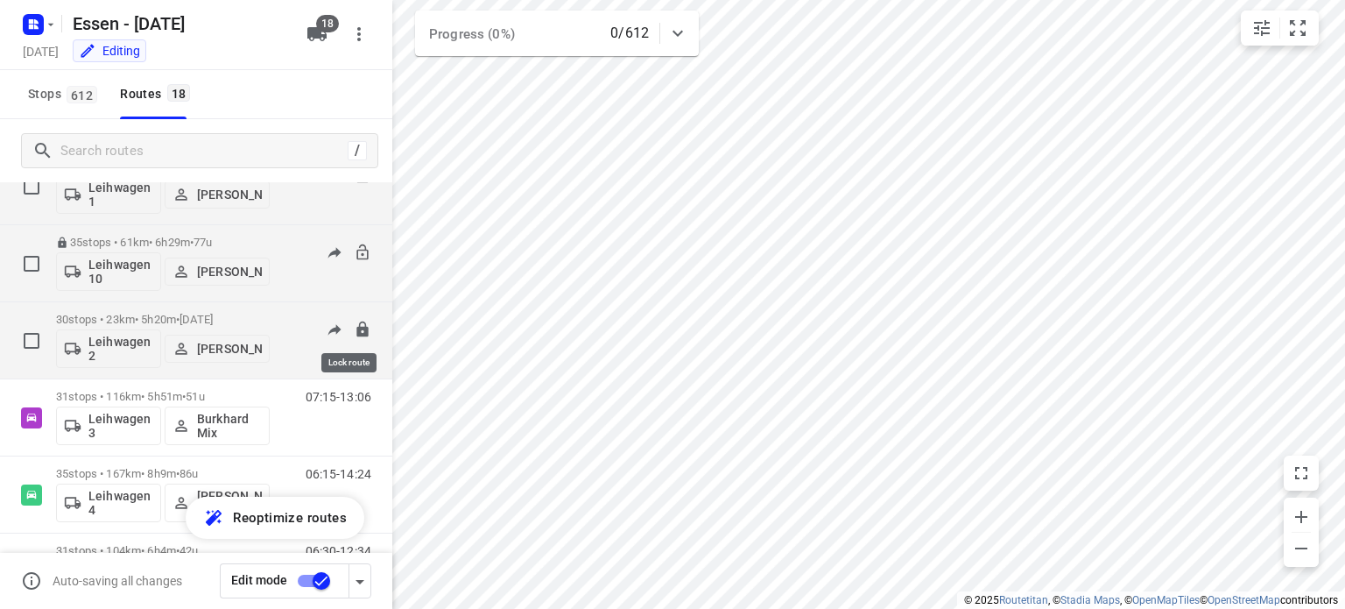
click at [354, 330] on icon at bounding box center [363, 330] width 18 height 18
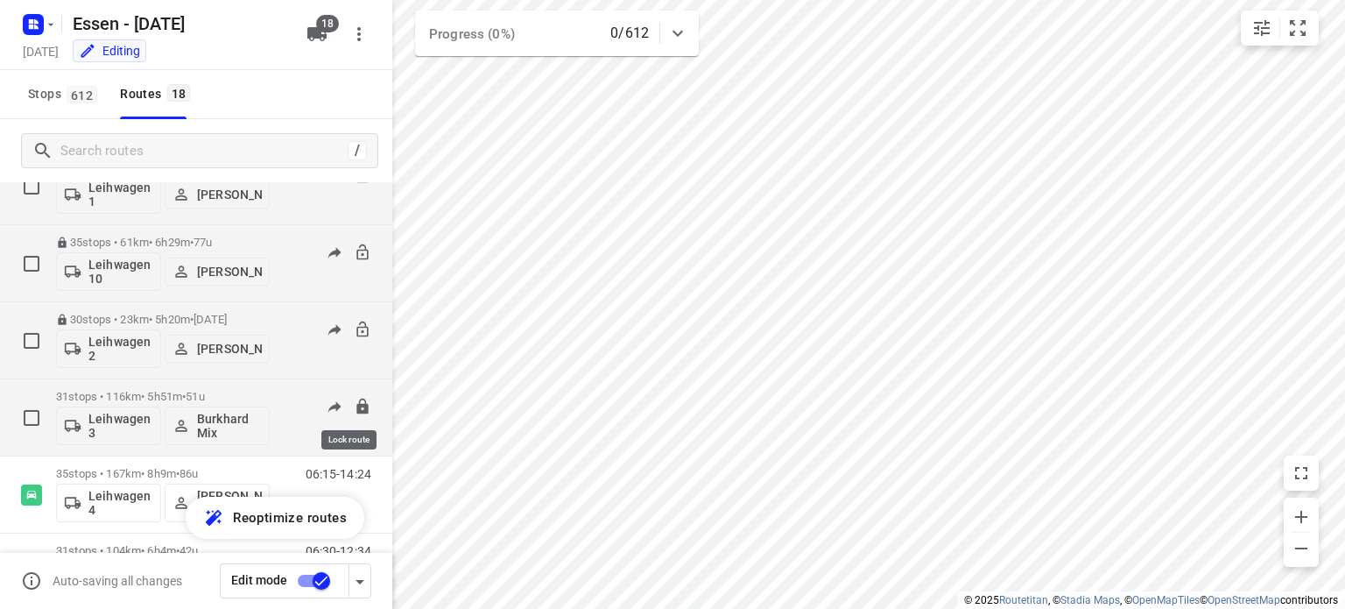
click at [356, 409] on icon at bounding box center [361, 406] width 11 height 16
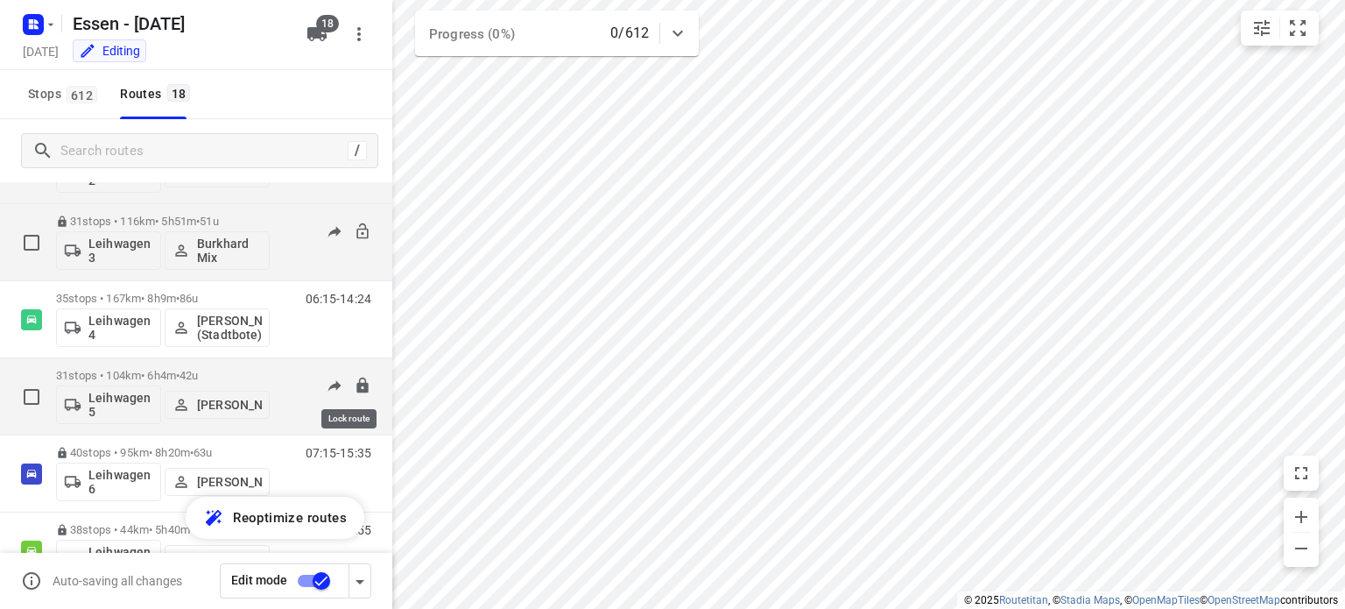
click at [356, 382] on icon at bounding box center [361, 385] width 11 height 16
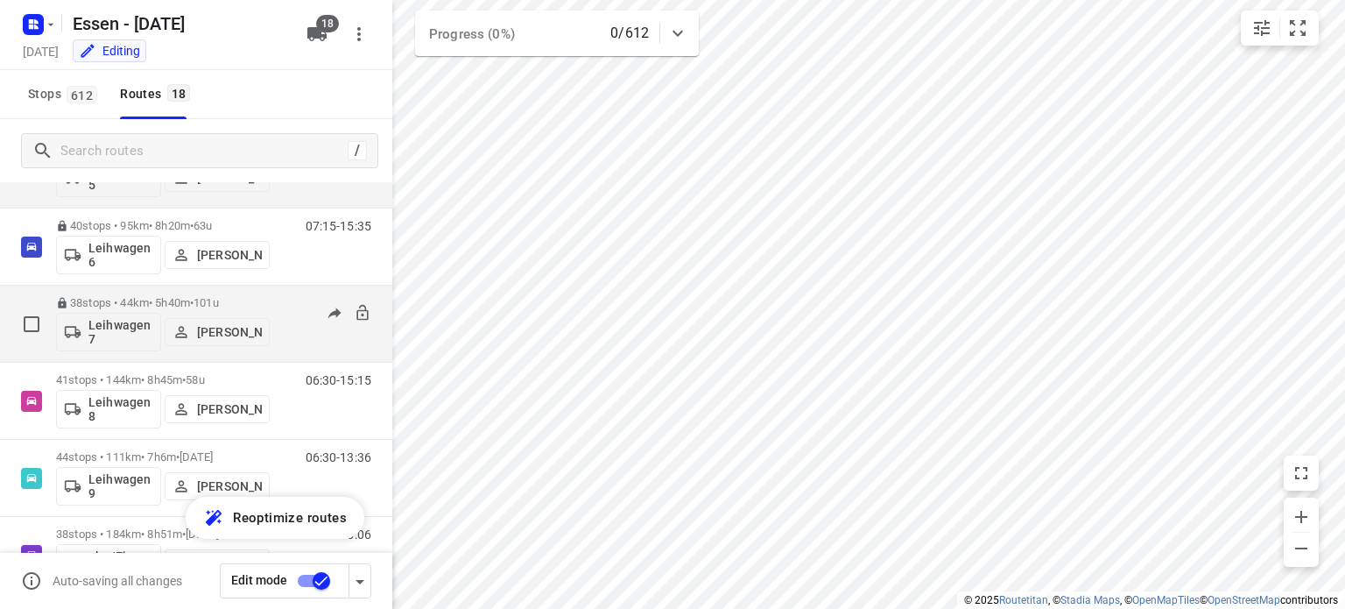
scroll to position [1051, 0]
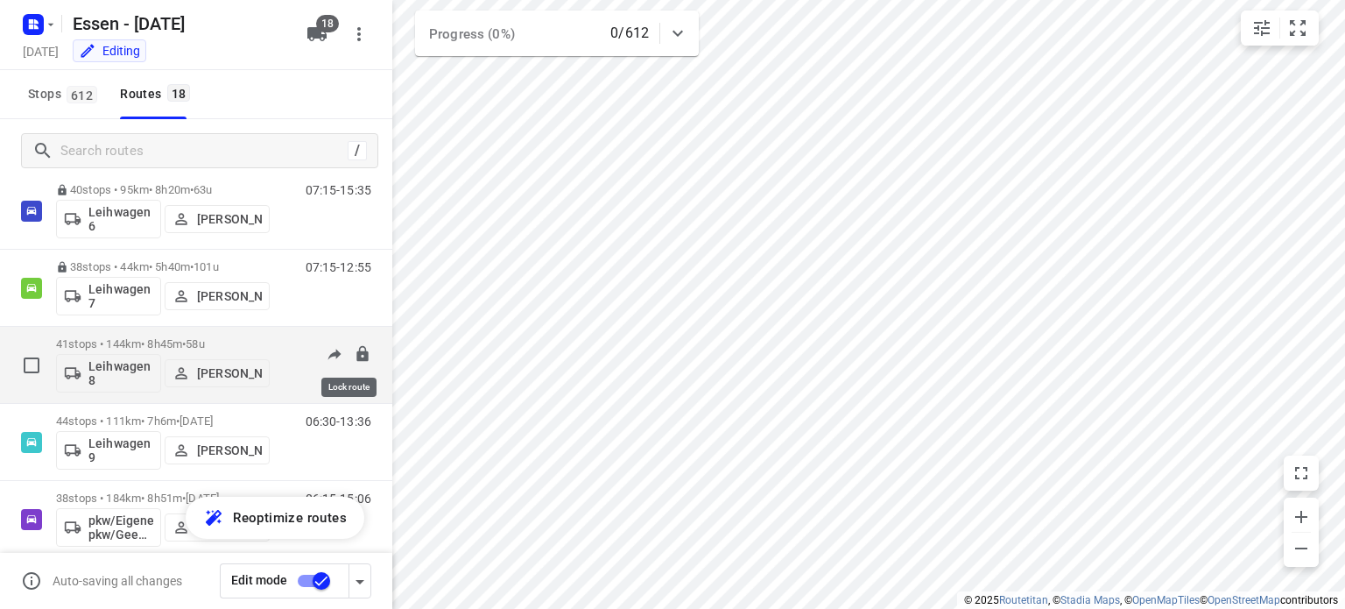
click at [354, 360] on icon at bounding box center [363, 354] width 18 height 18
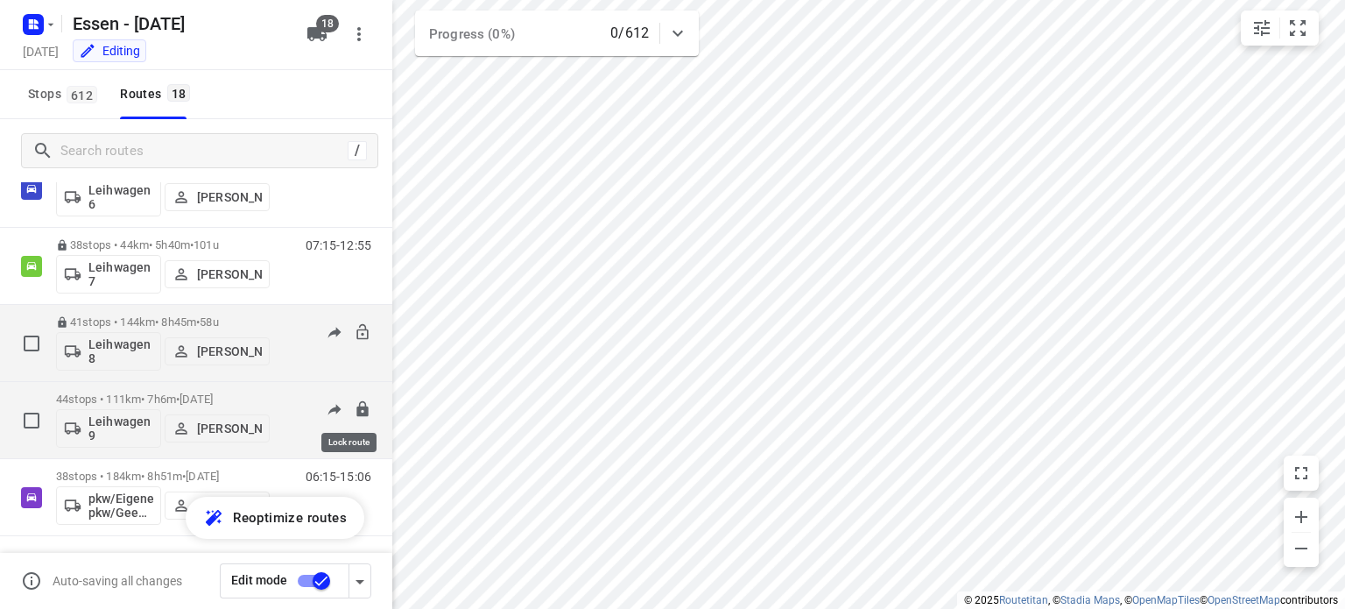
click at [356, 411] on icon at bounding box center [361, 408] width 11 height 16
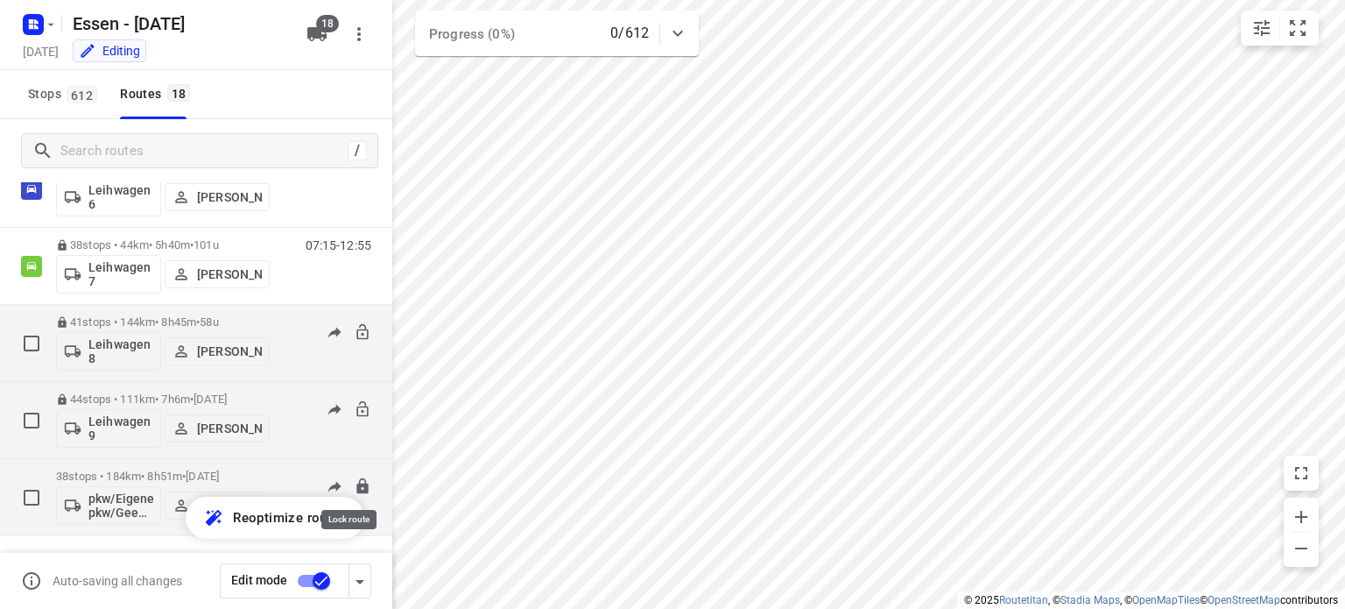
click at [354, 486] on icon at bounding box center [363, 486] width 18 height 18
click at [323, 578] on input "checkbox" at bounding box center [321, 580] width 100 height 33
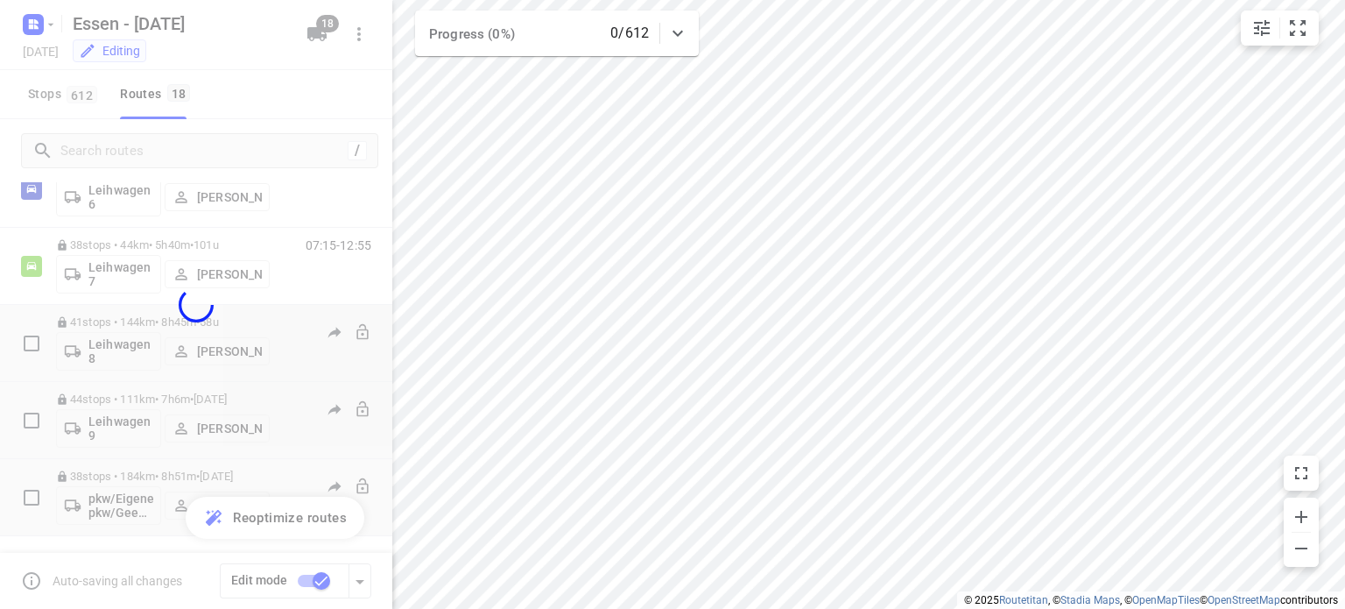
checkbox input "false"
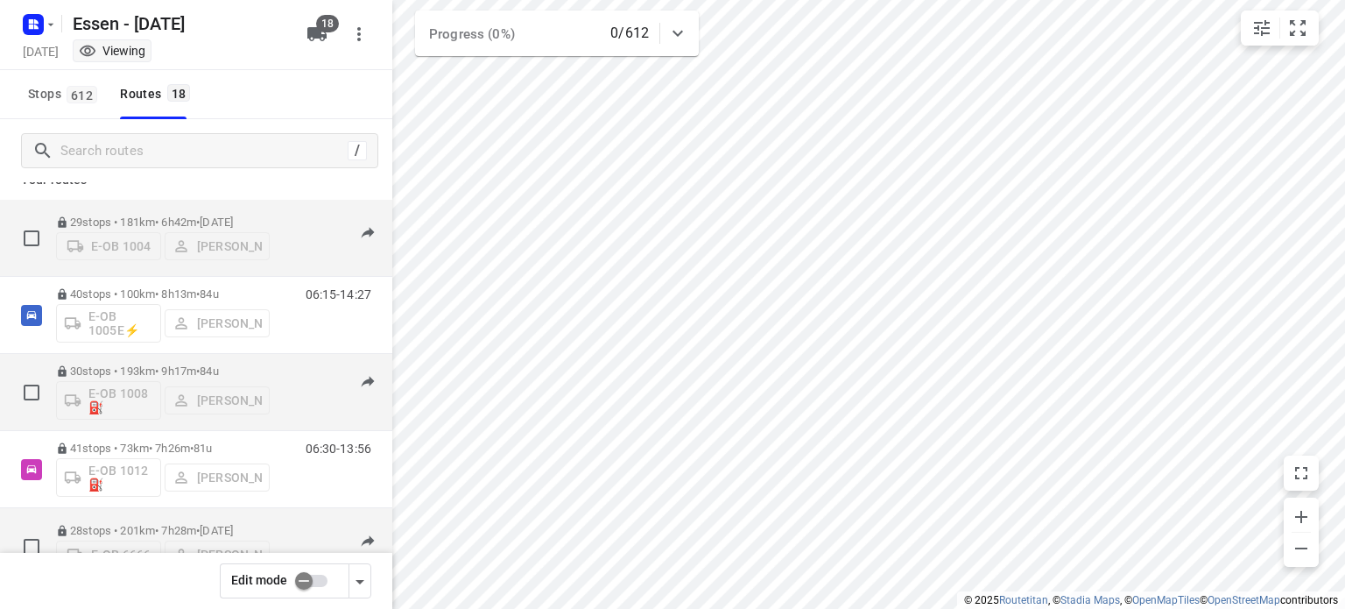
scroll to position [0, 0]
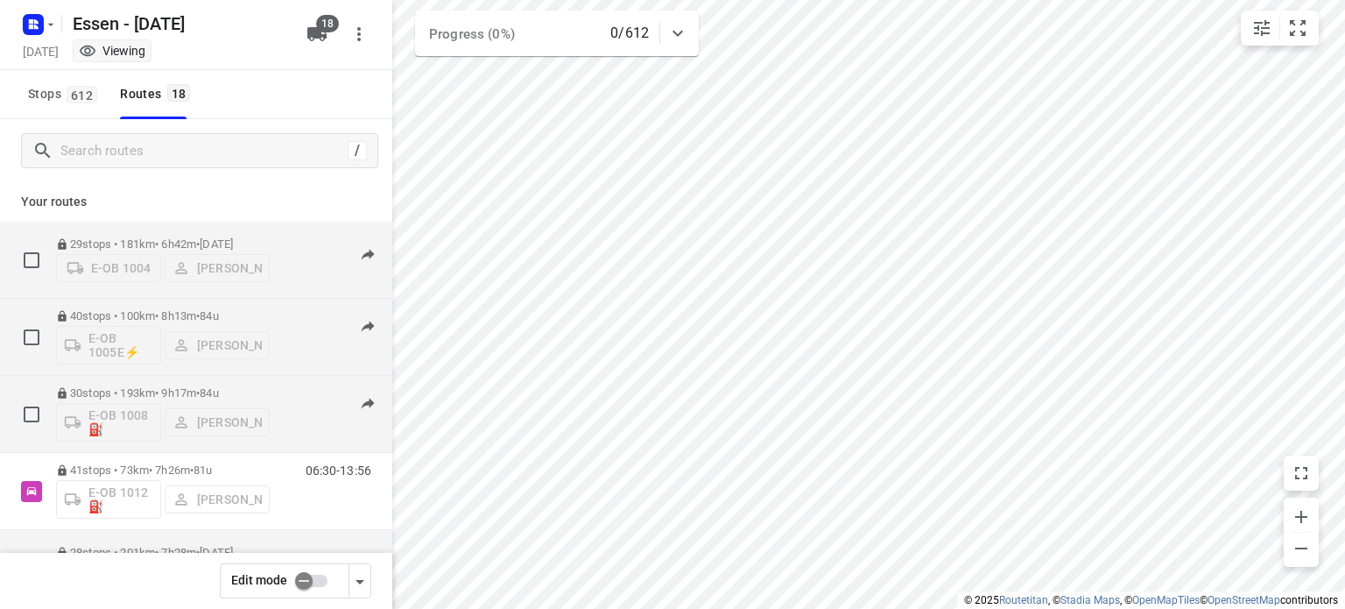
click at [169, 317] on p "40 stops • 100km • 8h13m • [DATE]" at bounding box center [163, 315] width 214 height 13
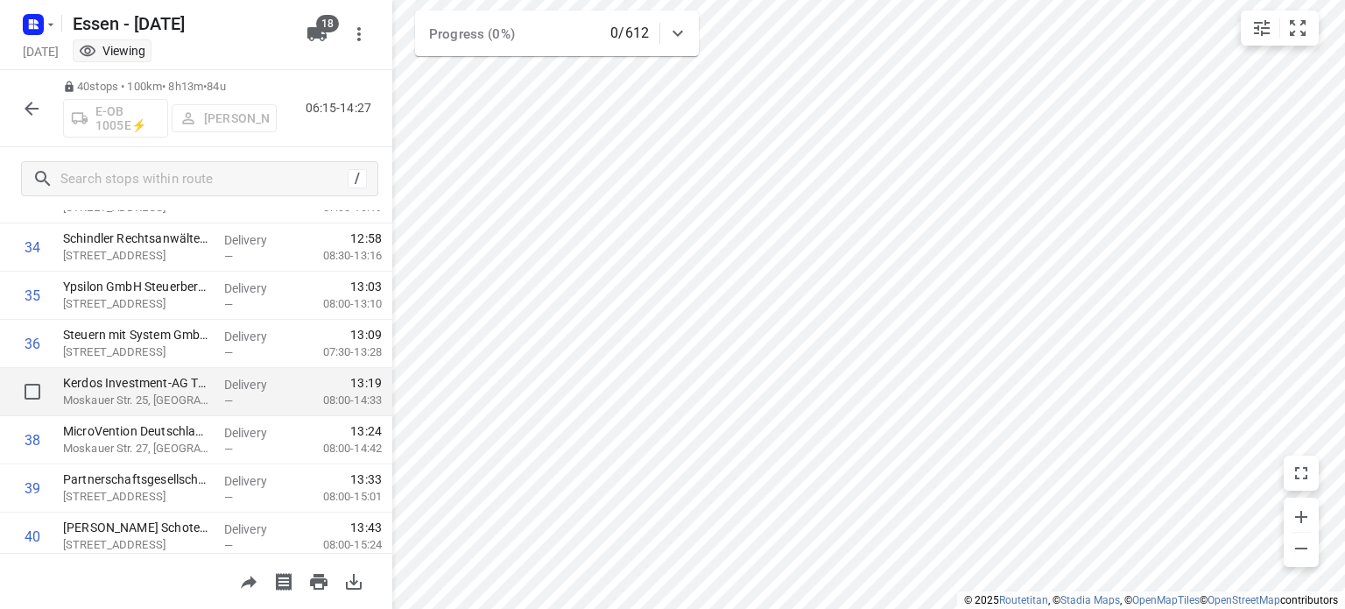
scroll to position [1720, 0]
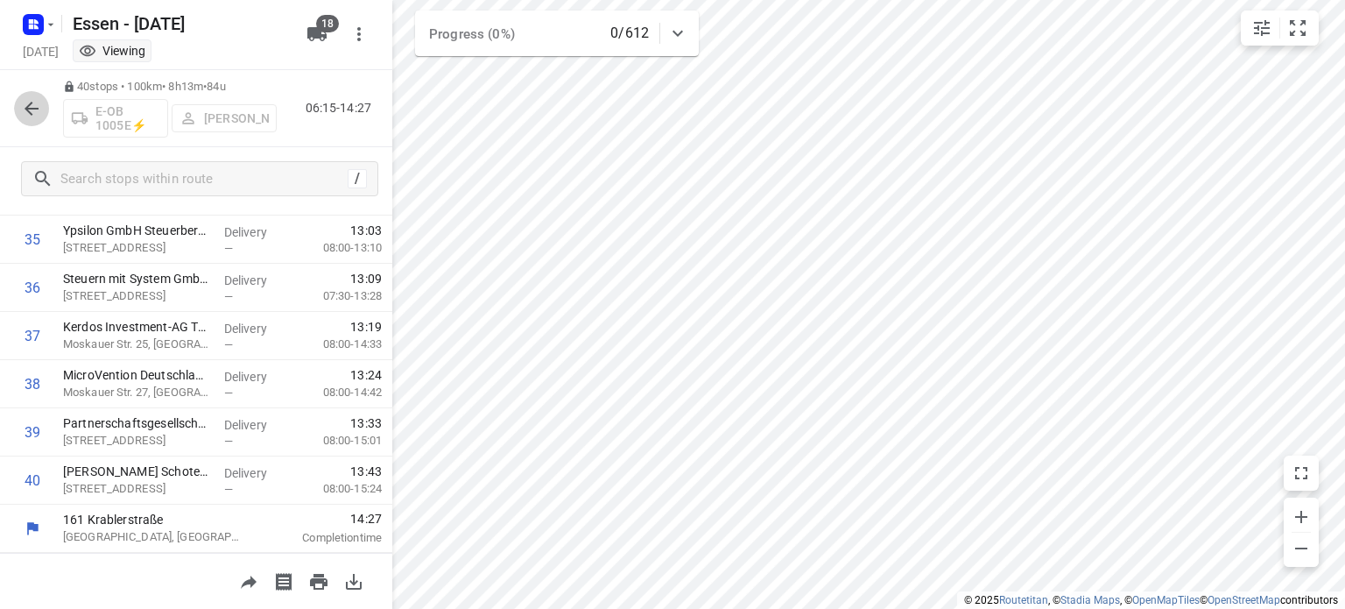
click at [30, 104] on icon "button" at bounding box center [32, 109] width 14 height 14
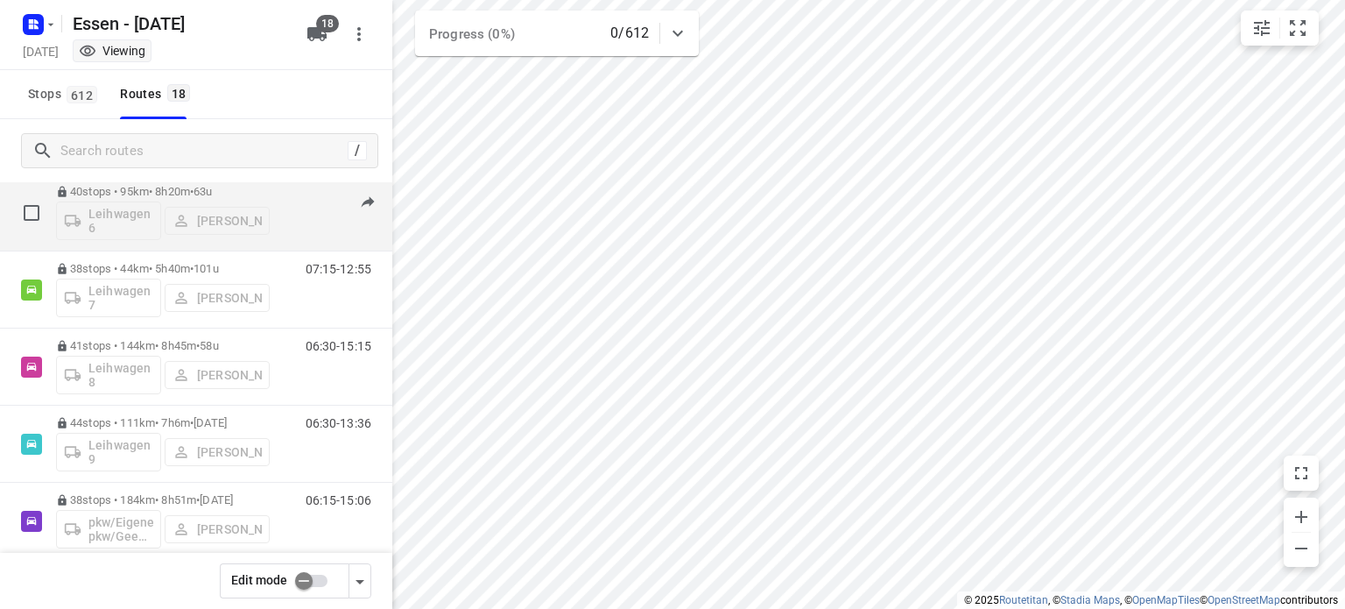
scroll to position [1051, 0]
